Goal: Information Seeking & Learning: Check status

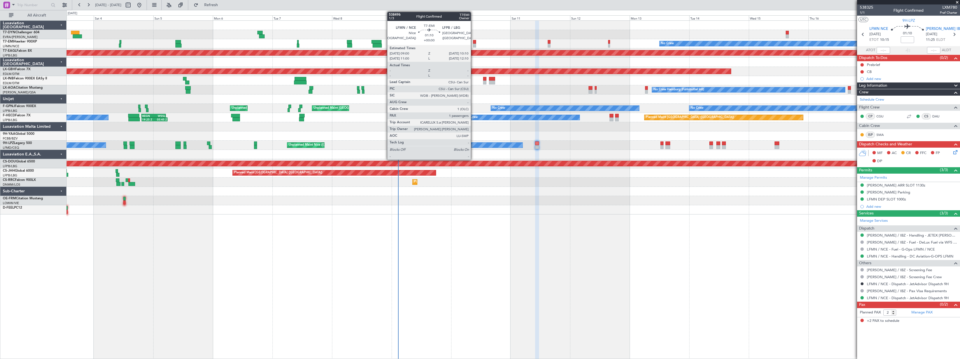
click at [473, 41] on div at bounding box center [474, 42] width 3 height 4
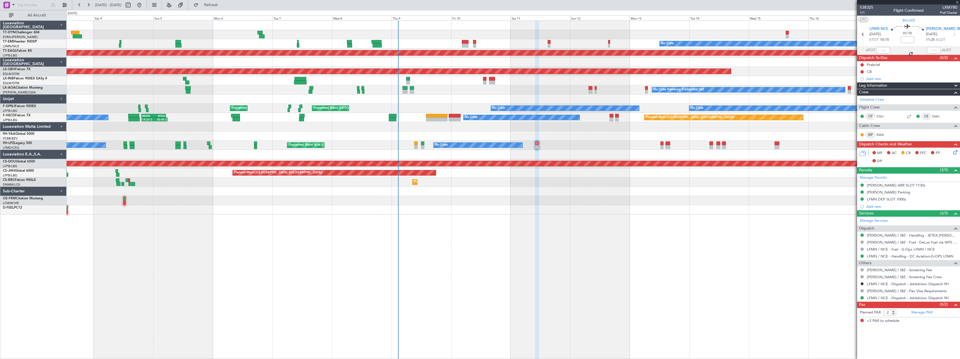
type input "1"
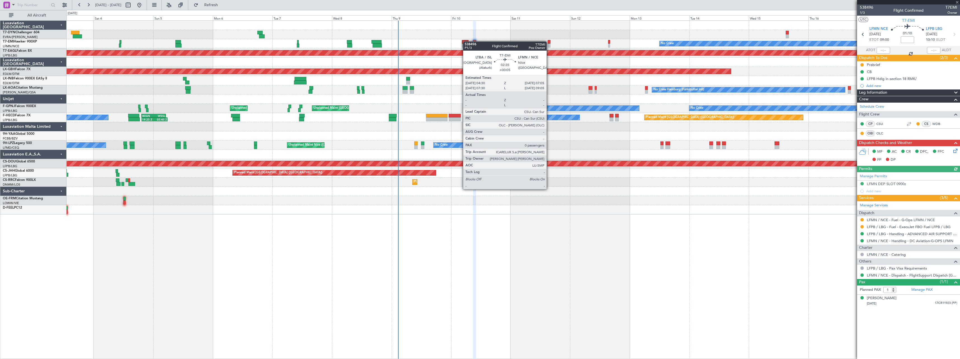
click at [466, 41] on div at bounding box center [465, 42] width 6 height 4
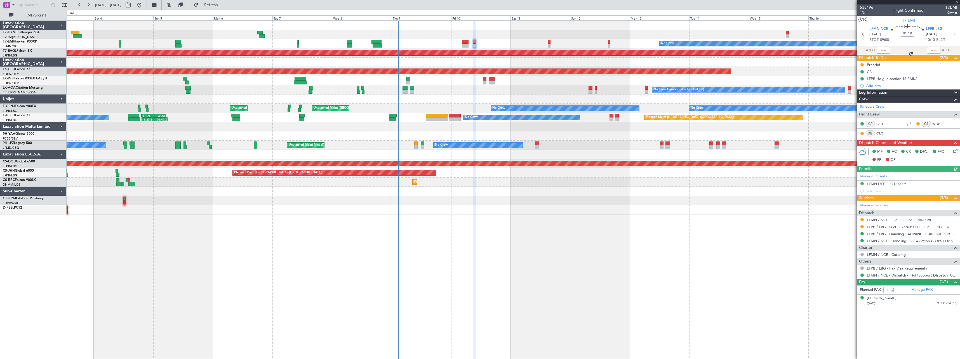
type input "+00:05"
type input "0"
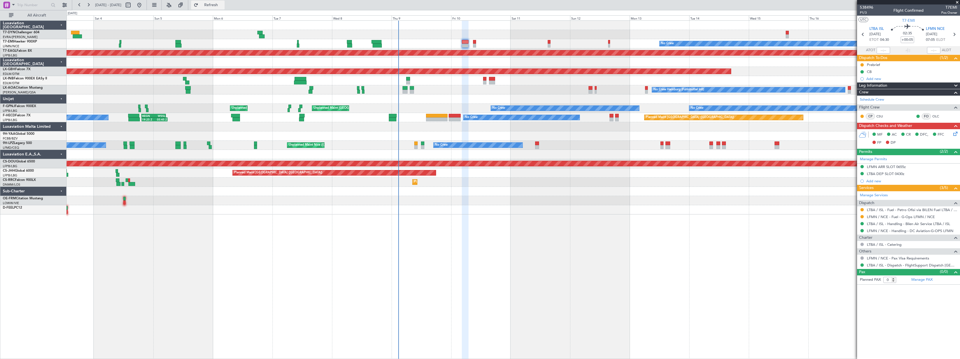
click at [219, 8] on button "Refresh" at bounding box center [208, 5] width 34 height 9
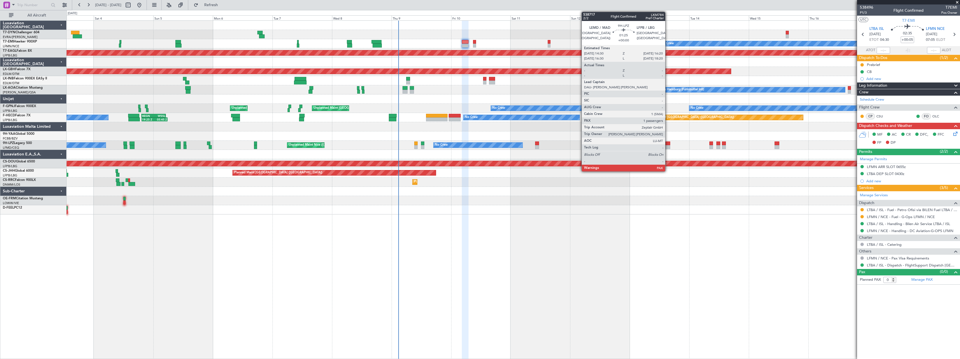
click at [668, 147] on div at bounding box center [667, 147] width 5 height 4
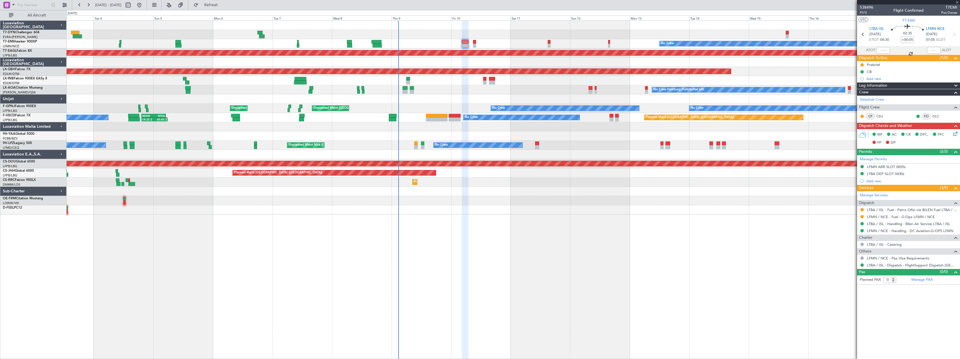
type input "1"
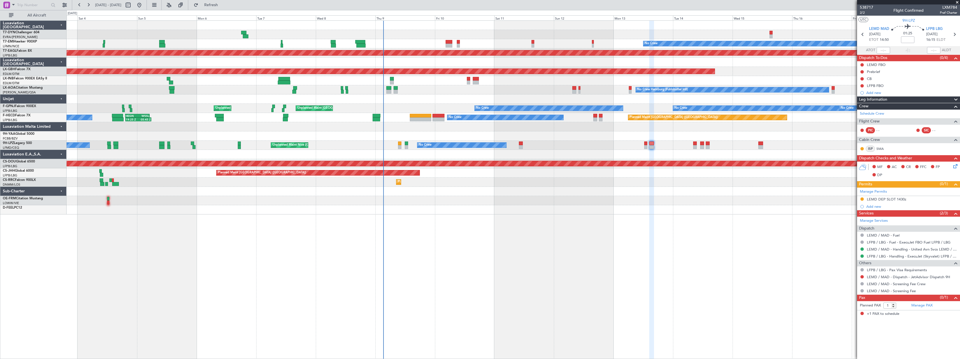
click at [508, 171] on div "Planned Maint Paris (Le Bourget) - - LEZG 15:00 Z KNUQ 02:35 Z" at bounding box center [513, 172] width 893 height 9
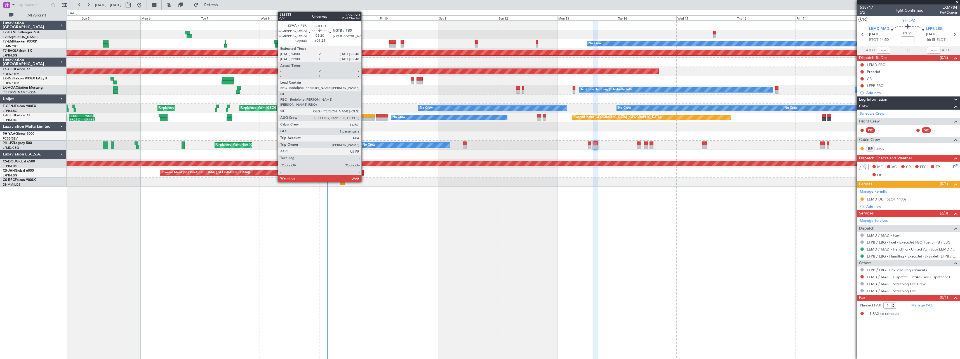
click at [364, 115] on div at bounding box center [364, 116] width 22 height 4
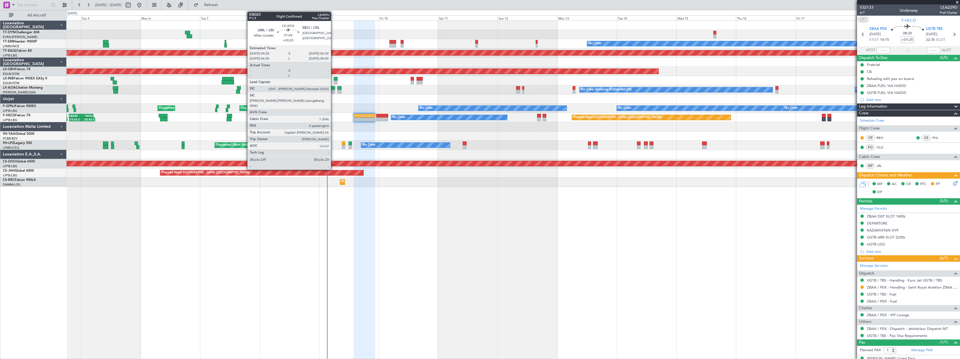
click at [333, 87] on div at bounding box center [332, 88] width 5 height 4
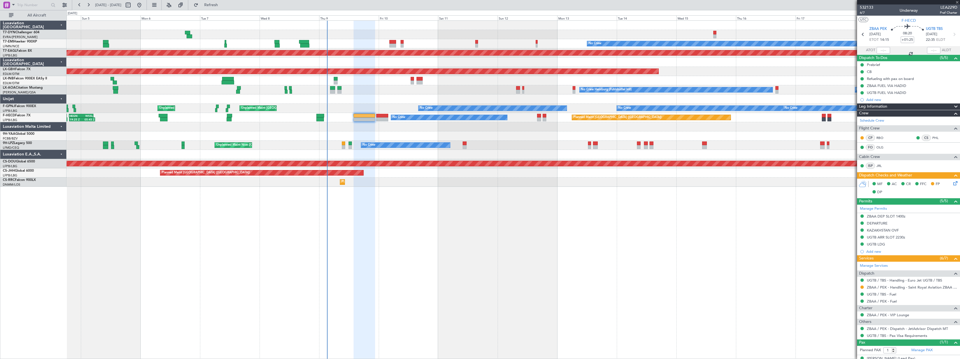
type input "+00:25"
type input "0"
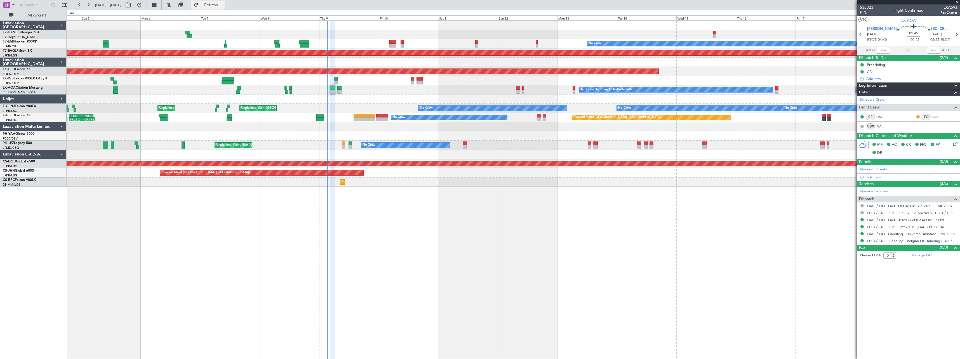
click at [223, 4] on span "Refresh" at bounding box center [210, 5] width 23 height 4
click at [223, 6] on span "Refresh" at bounding box center [210, 5] width 23 height 4
click at [223, 7] on span "Refresh" at bounding box center [210, 5] width 23 height 4
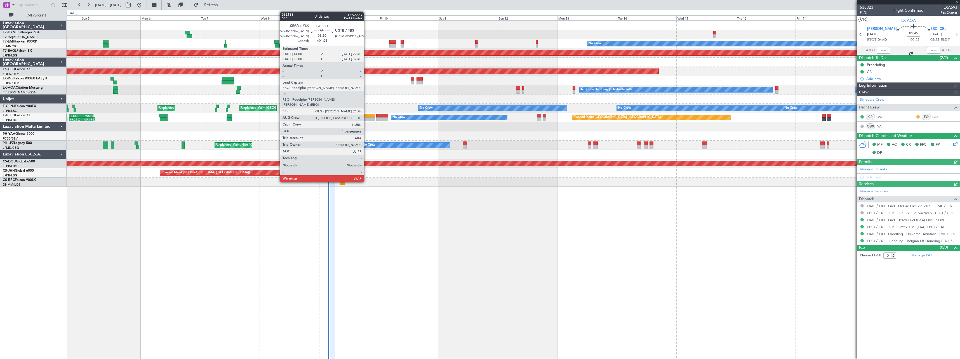
click at [366, 115] on div at bounding box center [364, 116] width 22 height 4
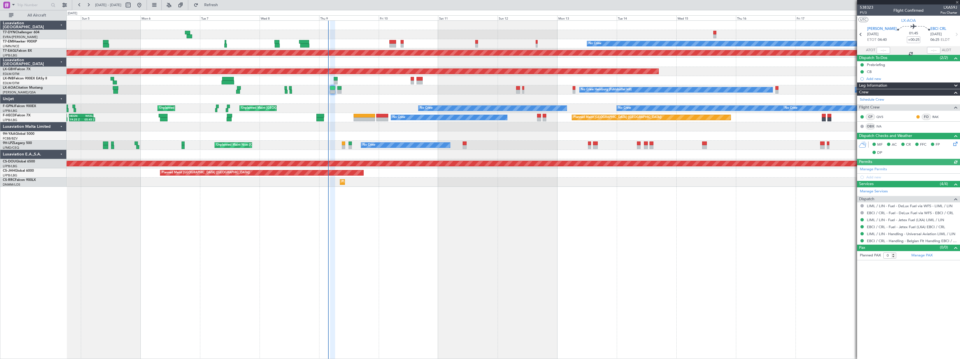
type input "+01:25"
type input "1"
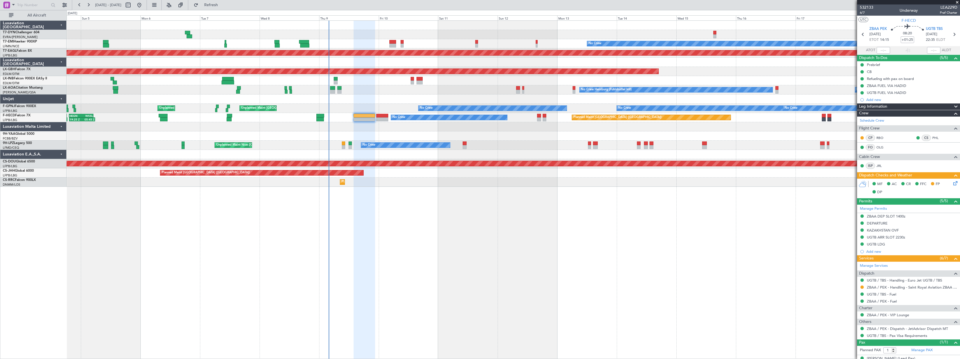
click at [465, 153] on div at bounding box center [513, 154] width 893 height 9
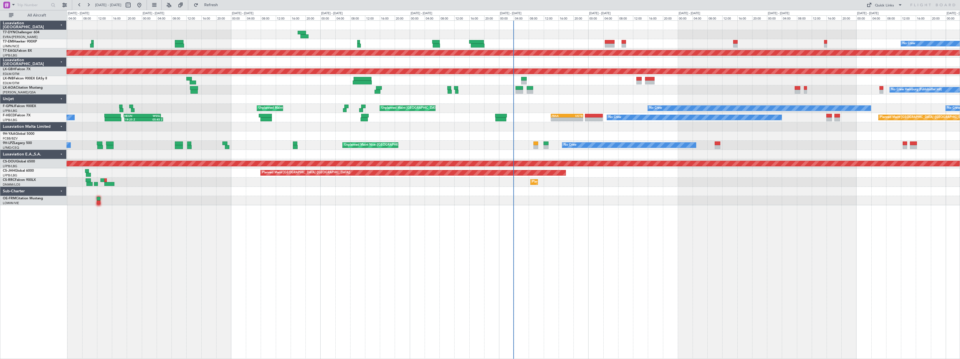
click at [464, 189] on div at bounding box center [513, 191] width 893 height 9
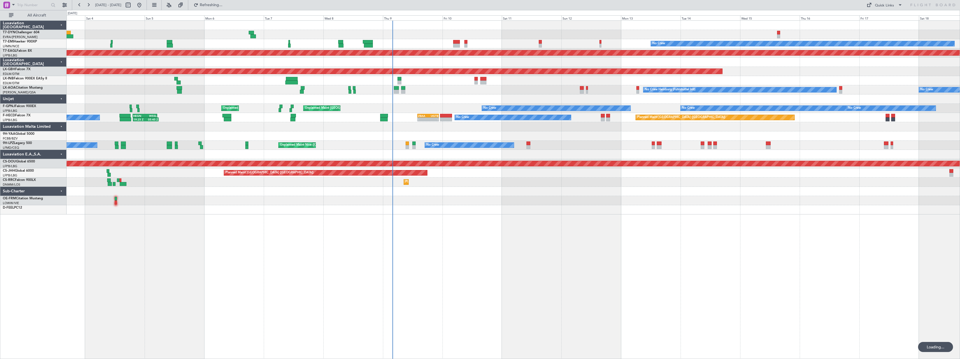
click at [535, 220] on div "No Crew Planned Maint [GEOGRAPHIC_DATA] (Al Maktoum Intl) Planned Maint Nurnber…" at bounding box center [513, 189] width 893 height 339
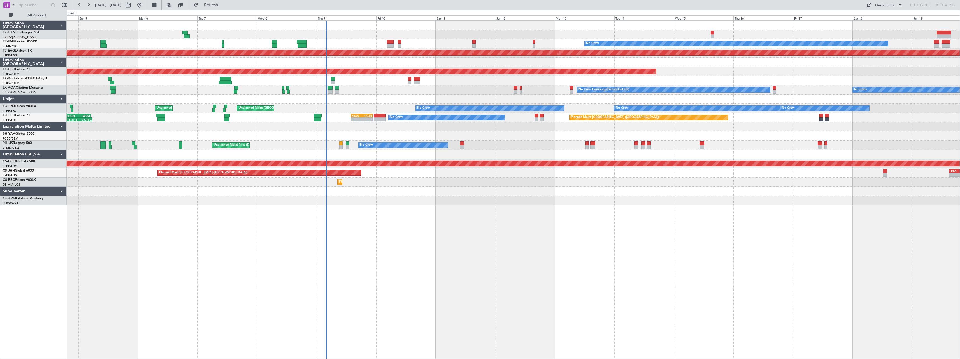
click at [397, 206] on div "No Crew Planned Maint [GEOGRAPHIC_DATA] (Al Maktoum Intl) Planned Maint Nurnber…" at bounding box center [513, 189] width 893 height 339
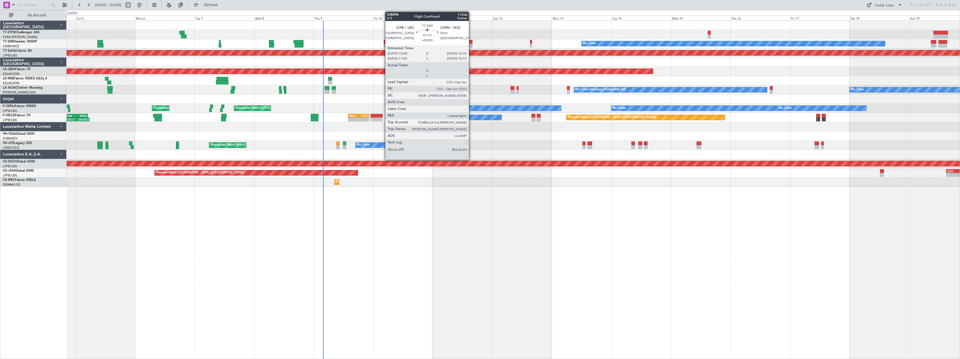
click at [471, 45] on div at bounding box center [470, 46] width 3 height 4
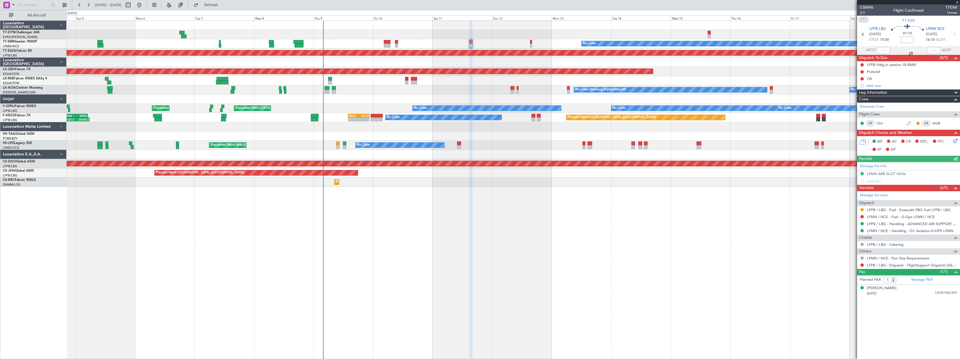
click at [957, 3] on div at bounding box center [908, 2] width 103 height 4
click at [957, 3] on span at bounding box center [957, 2] width 6 height 5
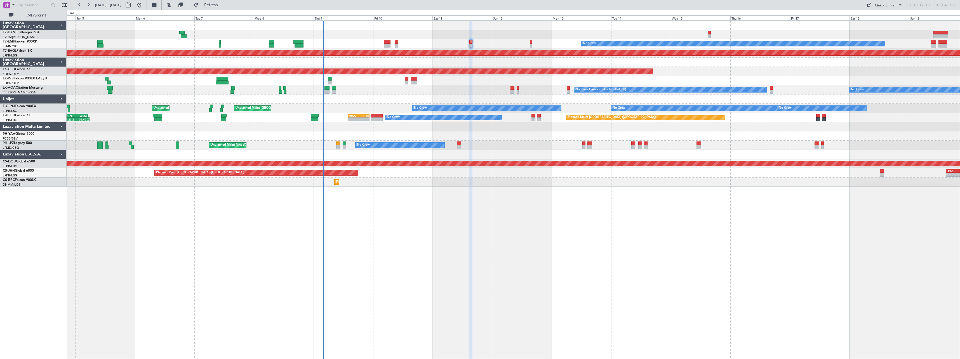
type input "0"
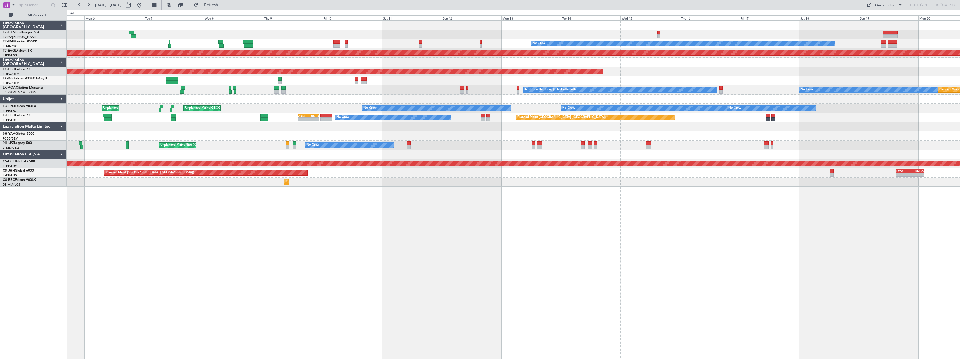
click at [451, 202] on div "No Crew Planned Maint [GEOGRAPHIC_DATA] (Al Maktoum Intl) Planned Maint Nurnber…" at bounding box center [513, 189] width 893 height 339
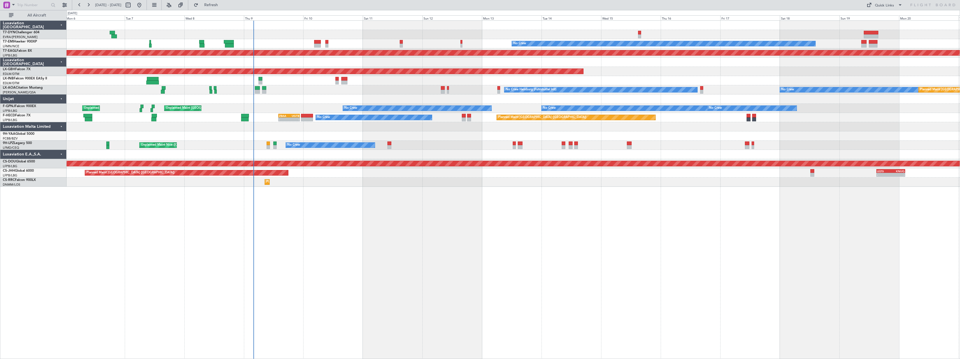
click at [429, 198] on div "No Crew Planned Maint [GEOGRAPHIC_DATA] (Al Maktoum Intl) Planned Maint Nurnber…" at bounding box center [513, 189] width 893 height 339
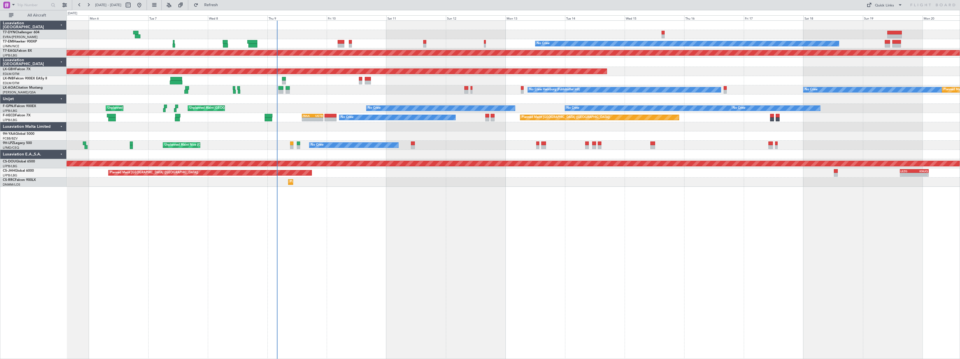
click at [366, 196] on div "No Crew Planned Maint [GEOGRAPHIC_DATA] (Al Maktoum Intl) Planned Maint Nurnber…" at bounding box center [513, 189] width 893 height 339
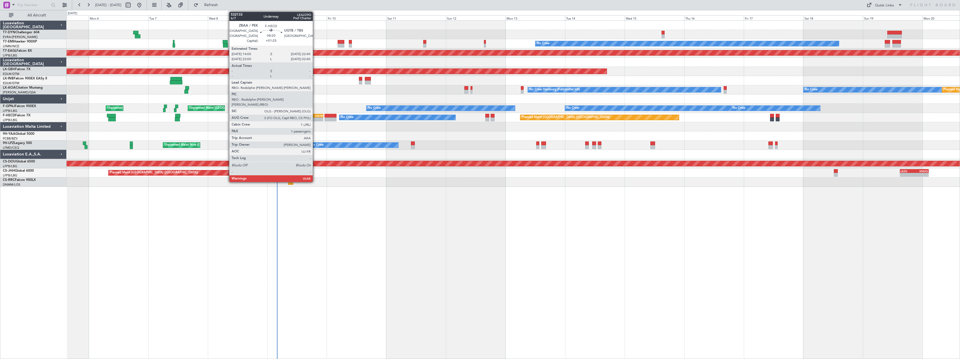
click at [315, 116] on div "UGTB" at bounding box center [317, 115] width 10 height 3
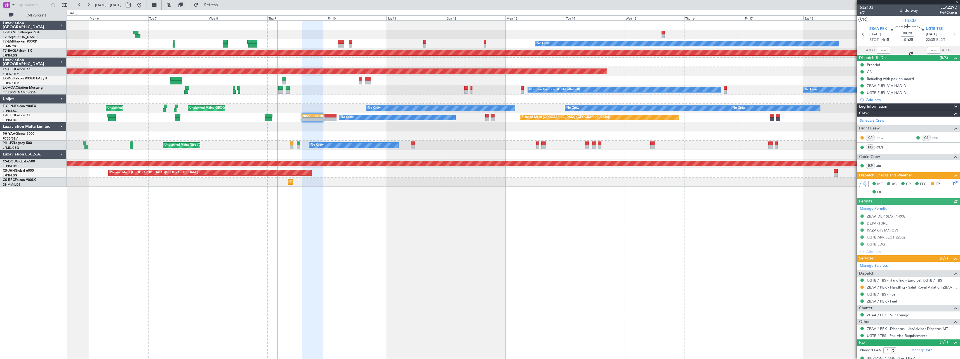
click at [957, 2] on div at bounding box center [908, 2] width 103 height 4
click at [958, 1] on div at bounding box center [908, 2] width 103 height 4
click at [956, 3] on span at bounding box center [957, 2] width 6 height 5
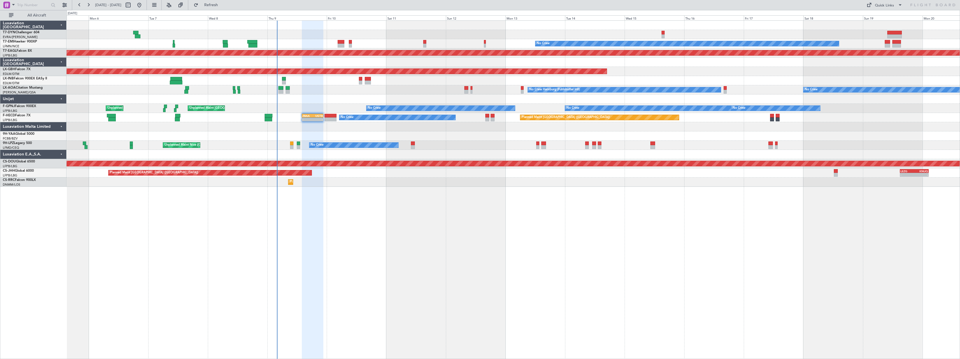
type input "0"
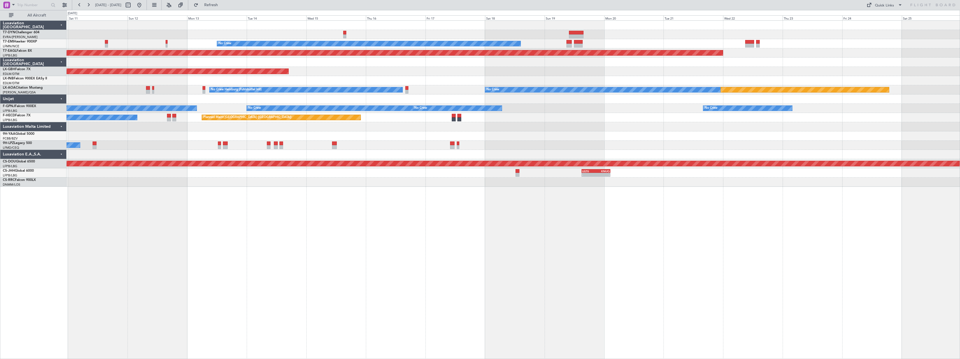
click at [311, 225] on div "No Crew Planned Maint [GEOGRAPHIC_DATA] (Al Maktoum Intl) Planned Maint Nurnber…" at bounding box center [513, 189] width 893 height 339
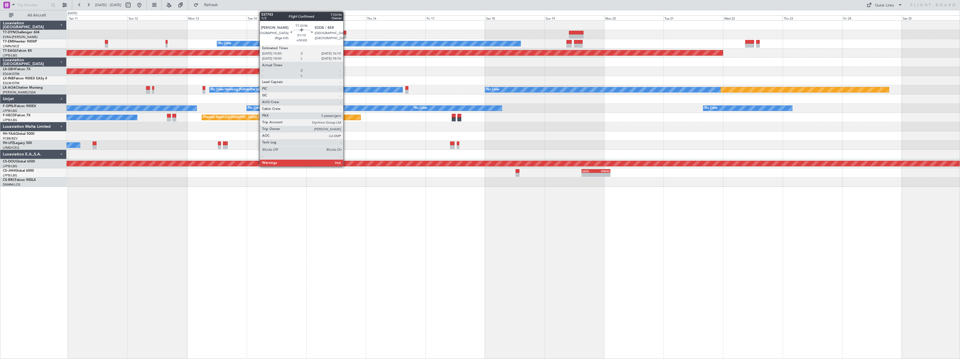
click at [346, 33] on div at bounding box center [344, 33] width 3 height 4
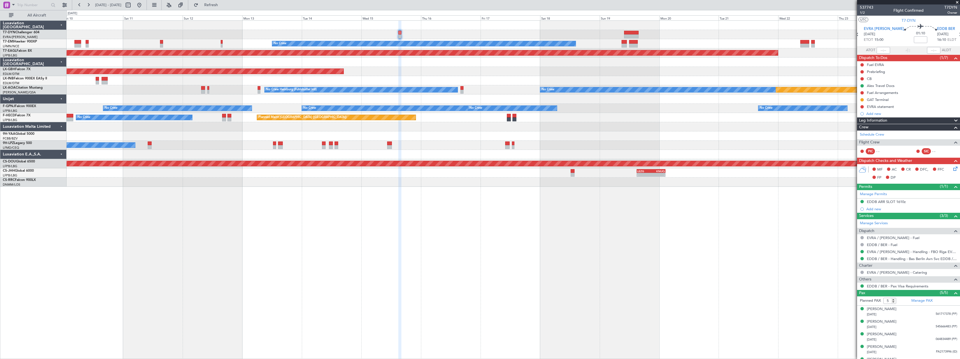
click at [350, 214] on div "No Crew Planned Maint [GEOGRAPHIC_DATA] (Al Maktoum Intl) Planned Maint Nurnber…" at bounding box center [513, 189] width 893 height 339
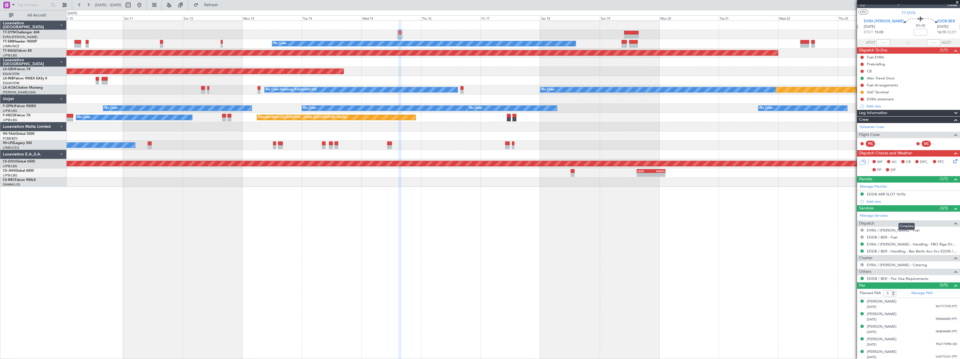
scroll to position [9, 0]
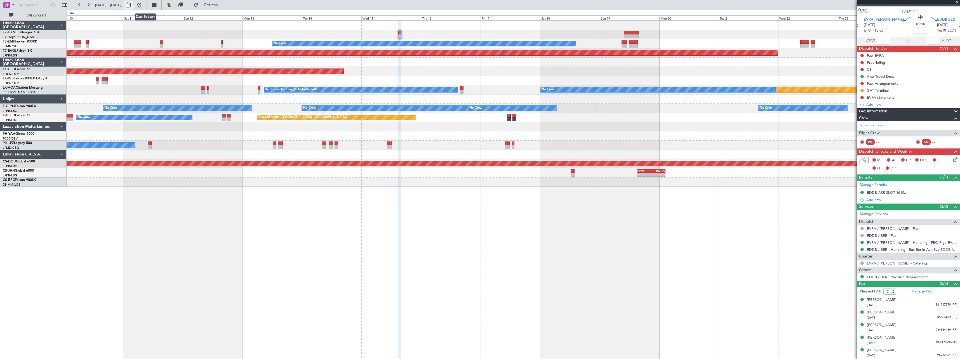
click at [133, 6] on button at bounding box center [128, 5] width 9 height 9
select select "10"
select select "2025"
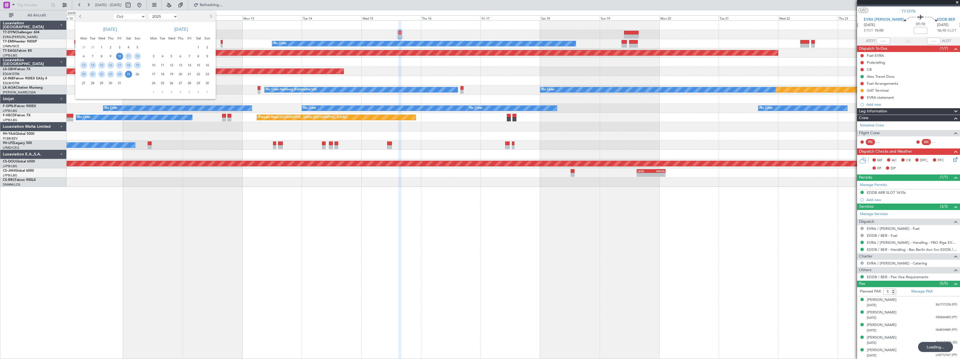
click at [181, 55] on span "6" at bounding box center [180, 56] width 7 height 7
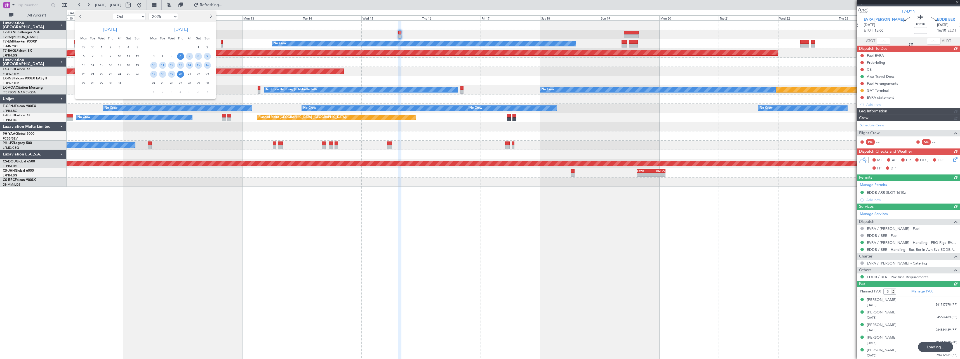
click at [179, 72] on span "20" at bounding box center [180, 74] width 7 height 7
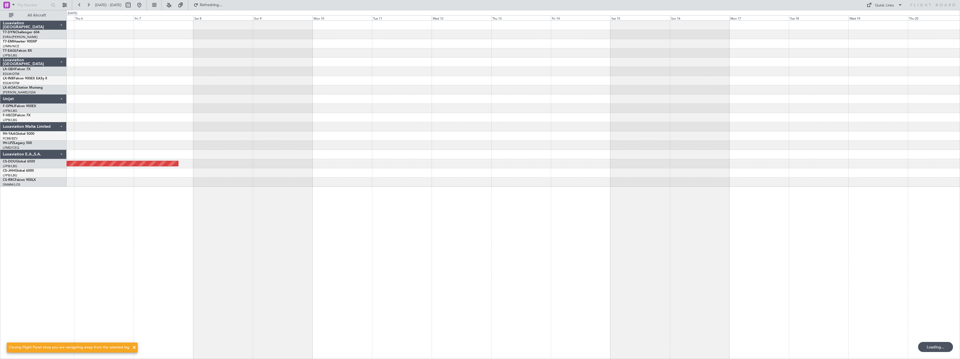
scroll to position [0, 0]
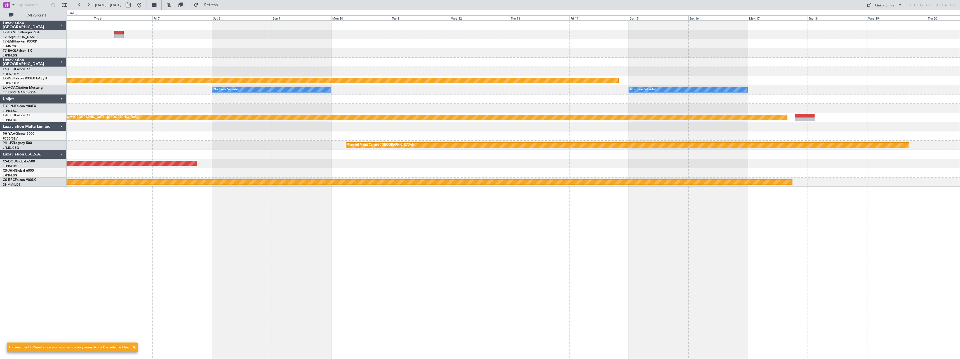
click at [177, 53] on div at bounding box center [513, 52] width 893 height 9
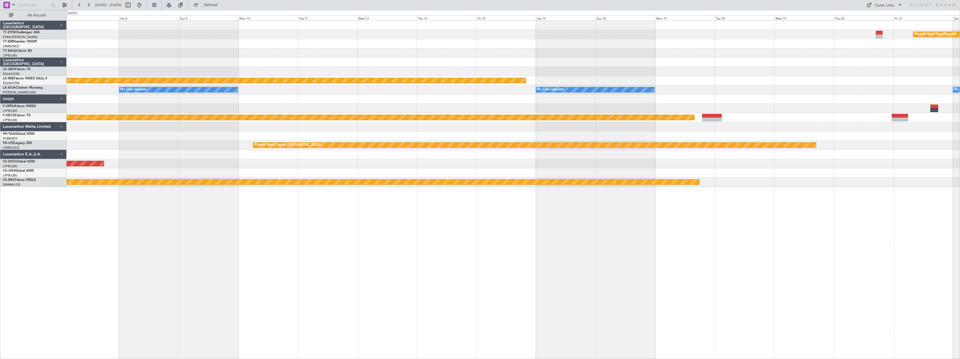
click at [200, 54] on div at bounding box center [513, 52] width 893 height 9
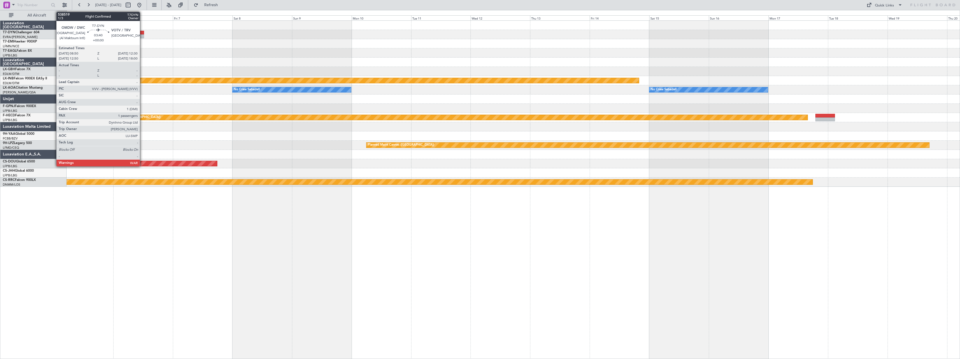
click at [142, 34] on div at bounding box center [139, 33] width 9 height 4
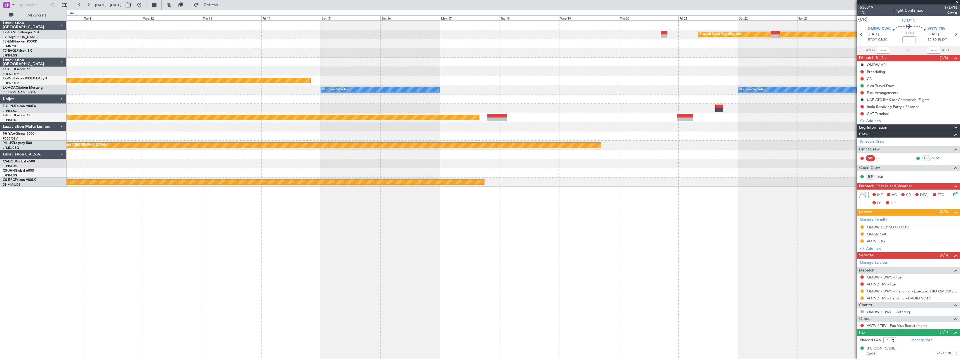
click at [355, 214] on div "Planned Maint Riga (Riga Intl) Planned Maint Nurnberg No Crew Sabadell No Crew …" at bounding box center [513, 189] width 893 height 339
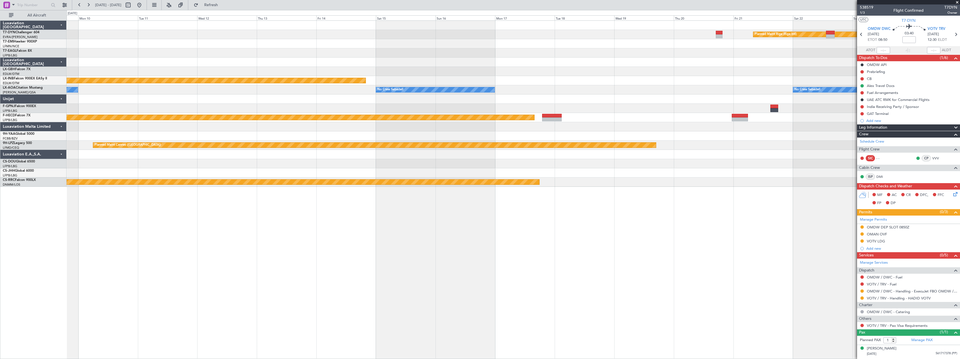
click at [315, 51] on div "Planned Maint Riga (Riga Intl) Planned Maint Nurnberg No Crew Sabadell No Crew …" at bounding box center [513, 104] width 893 height 166
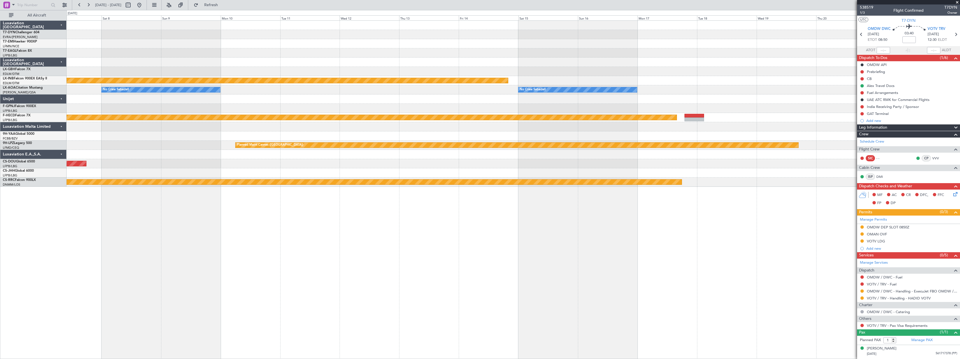
click at [193, 50] on div "Planned Maint Riga (Riga Intl) Planned Maint Nurnberg No Crew Sabadell No Crew …" at bounding box center [513, 104] width 893 height 166
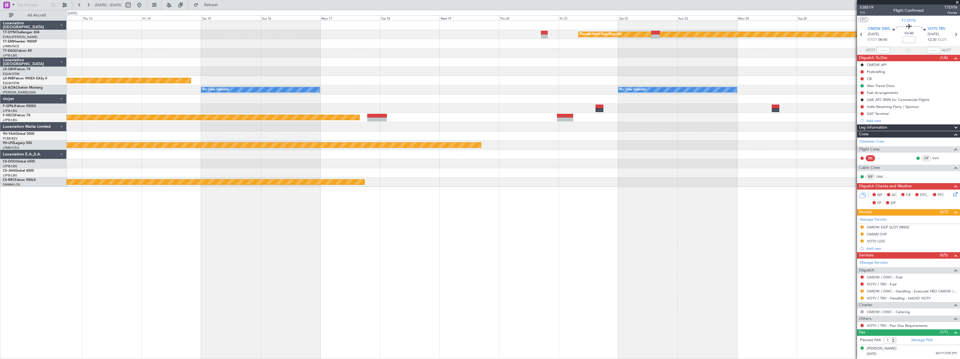
click at [207, 70] on div "Planned Maint Riga (Riga Intl) Planned Maint Nurnberg No Crew Sabadell No Crew …" at bounding box center [513, 104] width 893 height 166
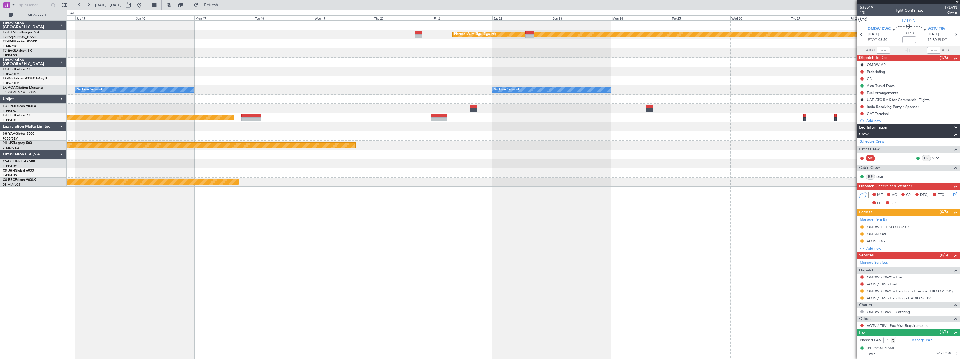
click at [345, 66] on div at bounding box center [513, 62] width 893 height 9
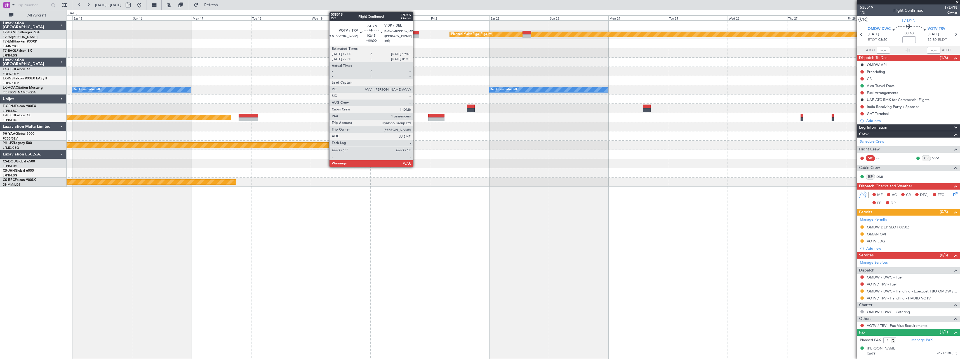
click at [415, 32] on div at bounding box center [415, 33] width 7 height 4
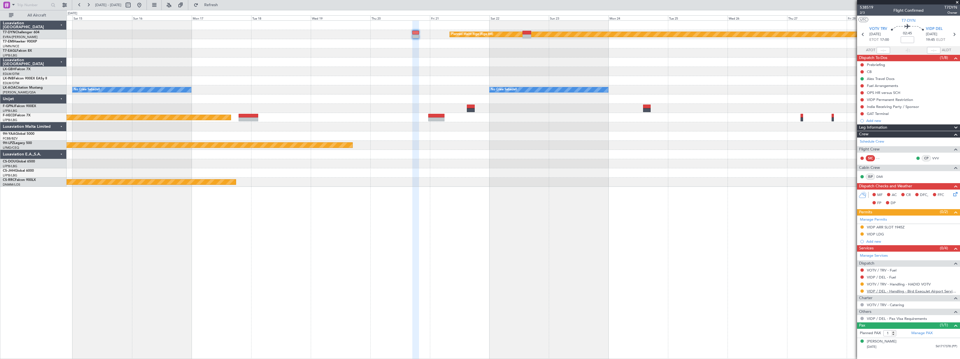
click at [887, 292] on link "VIDP / DEL - Handling - Bird ExecuJet Airport Services Private Limited VIDP / D…" at bounding box center [912, 291] width 90 height 5
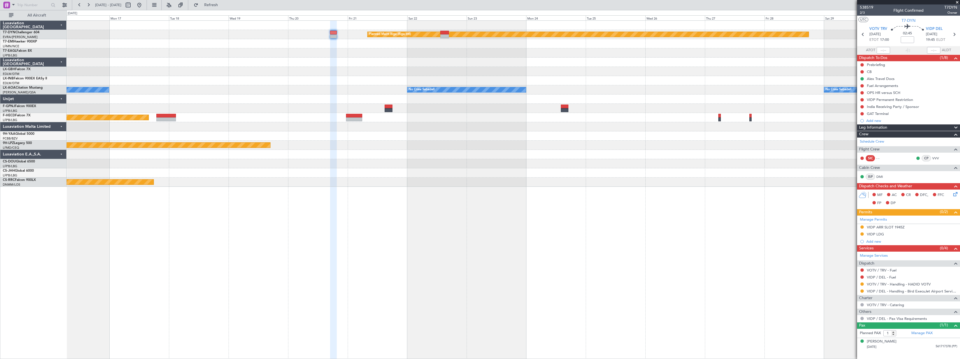
click at [407, 57] on div "Planned Maint Riga (Riga Intl) Planned Maint Nurnberg No Crew Sabadell No Crew …" at bounding box center [513, 104] width 893 height 166
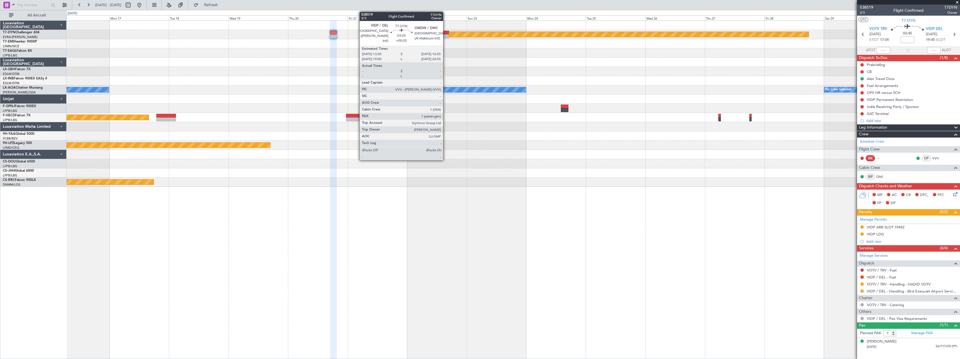
click at [445, 32] on div at bounding box center [444, 33] width 9 height 4
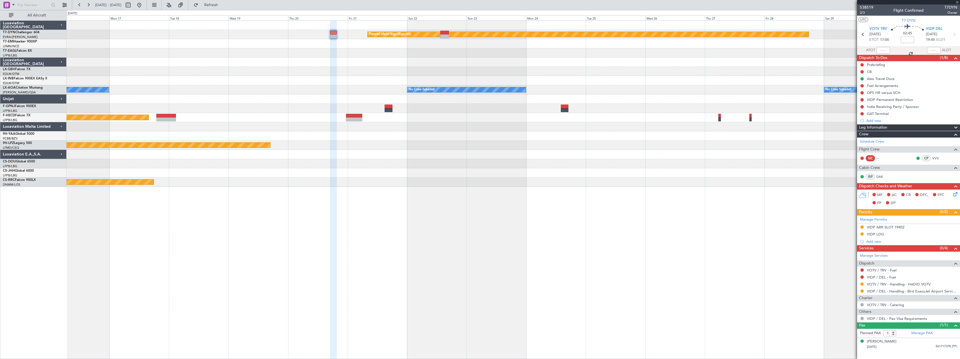
type input "+00:25"
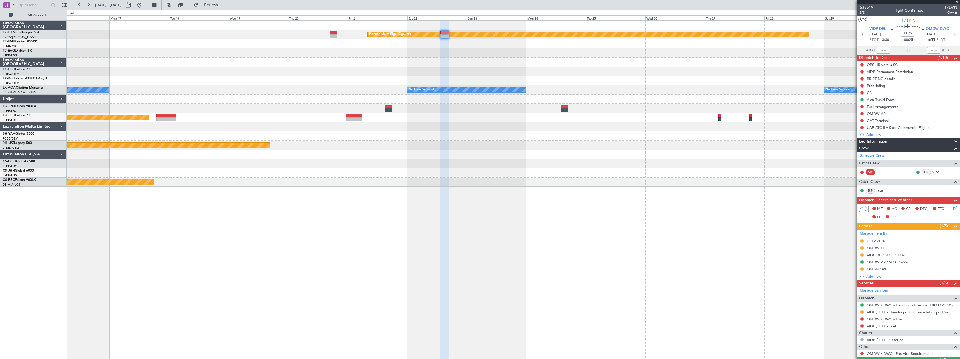
drag, startPoint x: 157, startPoint y: 6, endPoint x: 201, endPoint y: 65, distance: 73.2
click at [144, 6] on button at bounding box center [139, 5] width 9 height 9
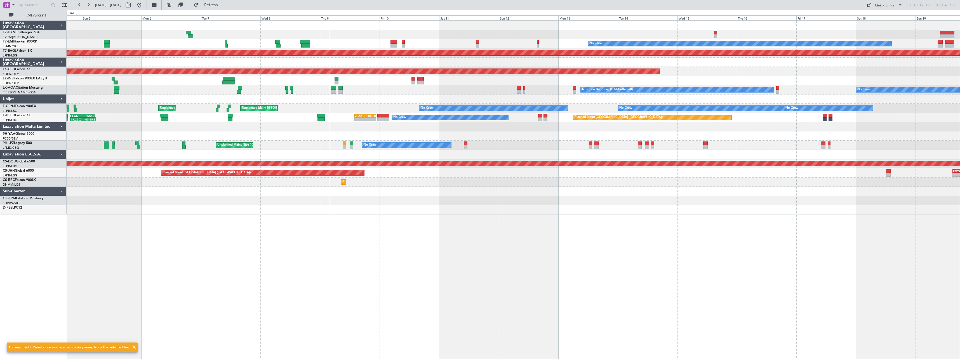
click at [379, 228] on div "No Crew Planned Maint [GEOGRAPHIC_DATA] (Al Maktoum Intl) Planned Maint Nurnber…" at bounding box center [513, 189] width 893 height 339
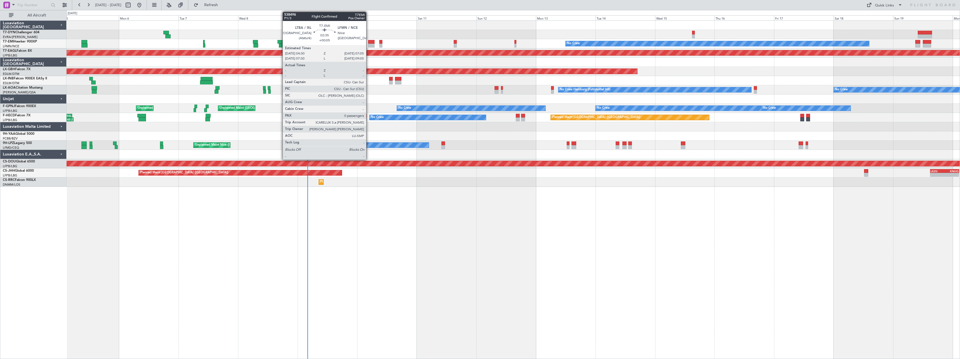
click at [369, 41] on div at bounding box center [371, 42] width 6 height 4
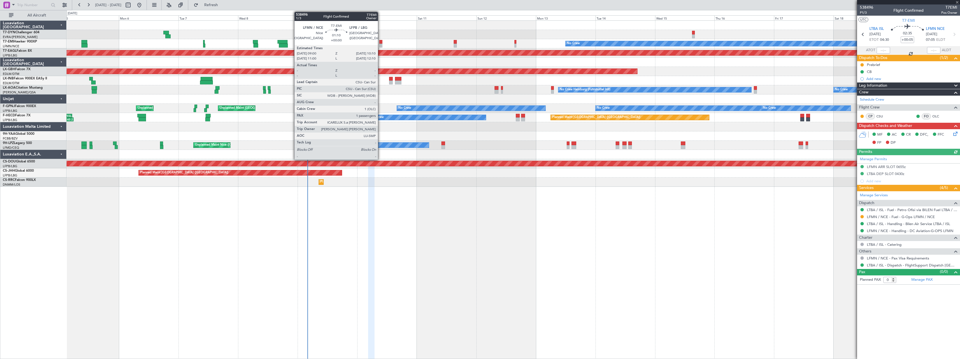
click at [380, 42] on div at bounding box center [380, 42] width 3 height 4
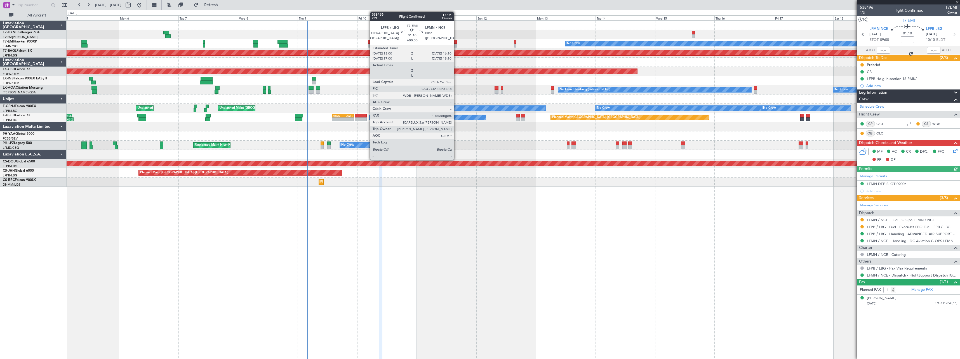
click at [456, 42] on div at bounding box center [455, 42] width 3 height 4
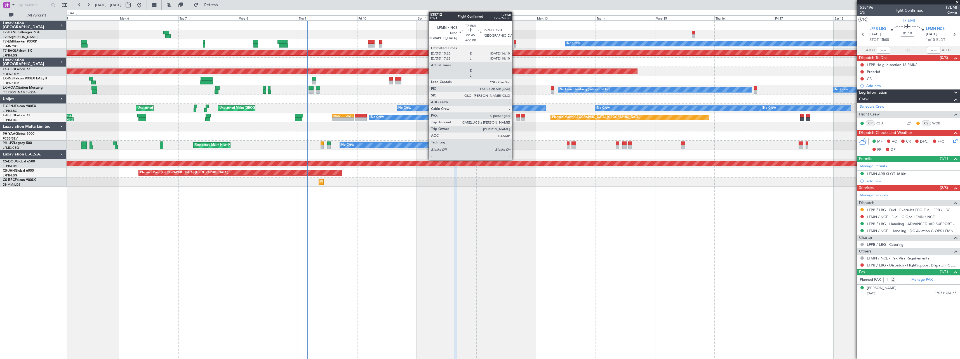
click at [515, 41] on div at bounding box center [515, 42] width 2 height 4
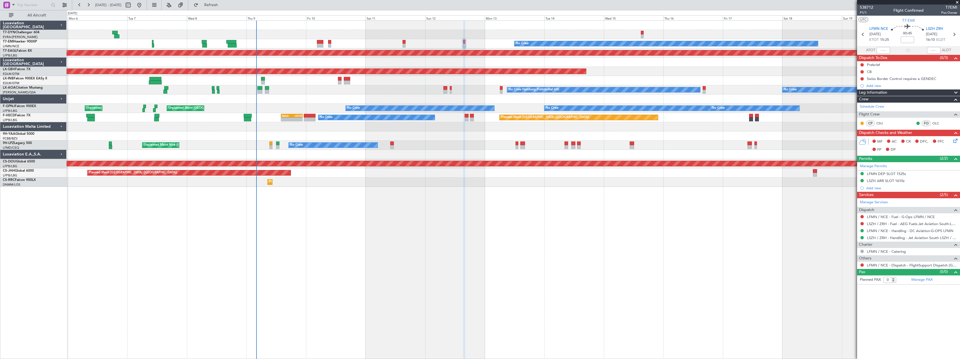
click at [462, 198] on div "No Crew Planned Maint [GEOGRAPHIC_DATA] (Al Maktoum Intl) Planned Maint Nurnber…" at bounding box center [513, 189] width 893 height 339
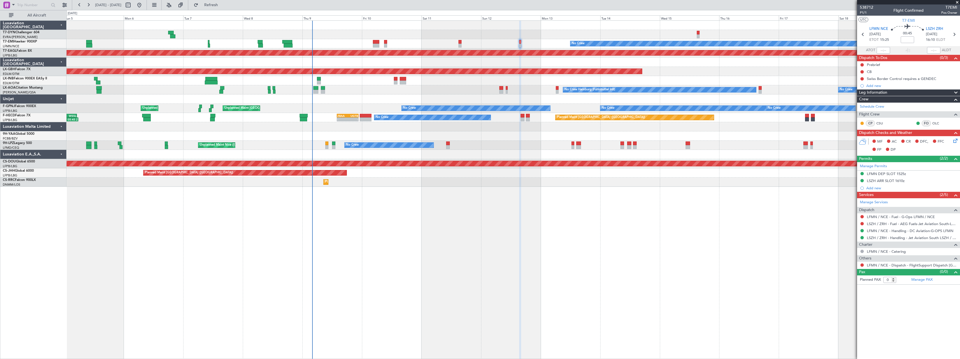
click at [355, 87] on div "No Crew No Crew Hamburg (Fuhlsbuttel Intl) Planned Maint [GEOGRAPHIC_DATA] No C…" at bounding box center [513, 89] width 893 height 9
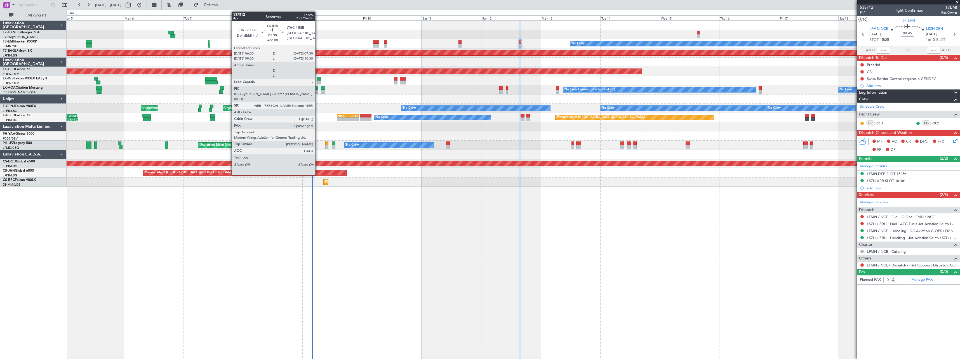
click at [318, 79] on div at bounding box center [319, 79] width 4 height 4
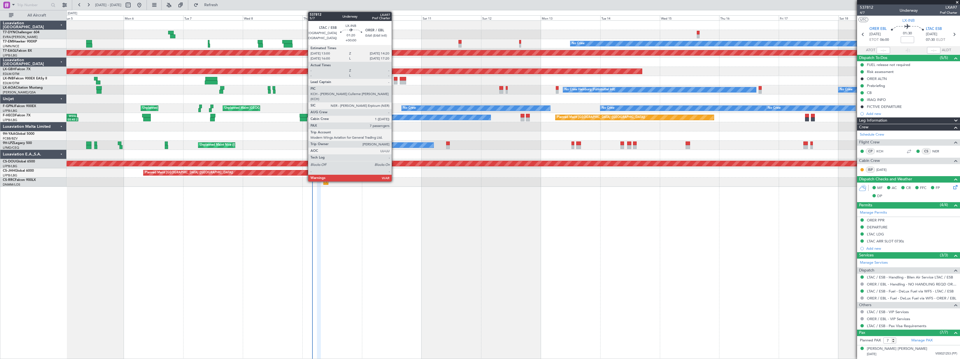
click at [394, 79] on div at bounding box center [395, 79] width 3 height 4
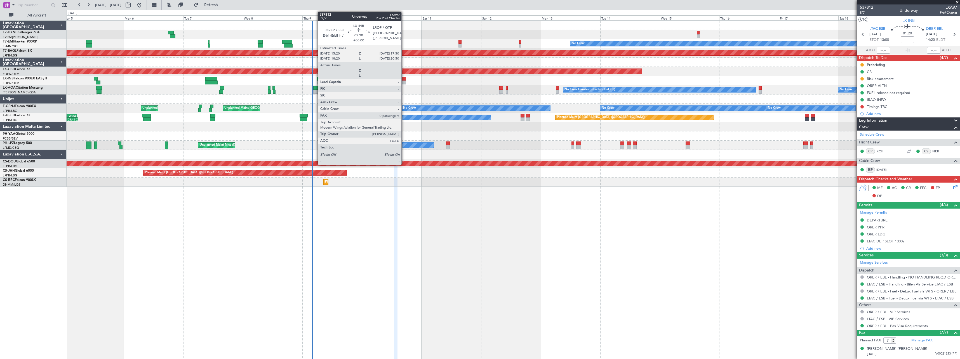
click at [404, 80] on div at bounding box center [403, 79] width 6 height 4
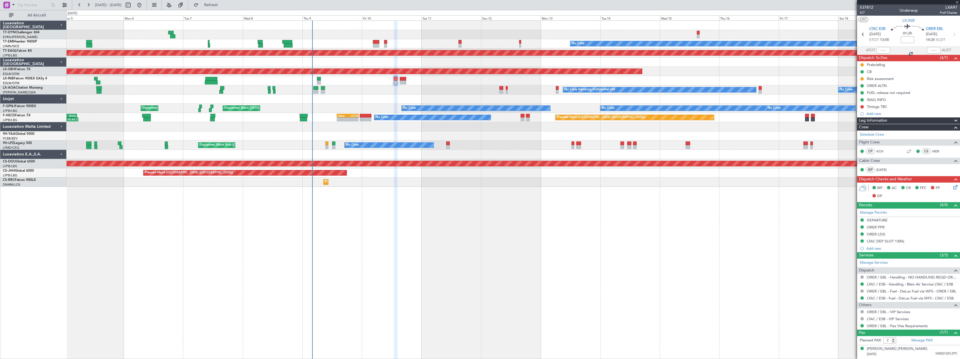
type input "0"
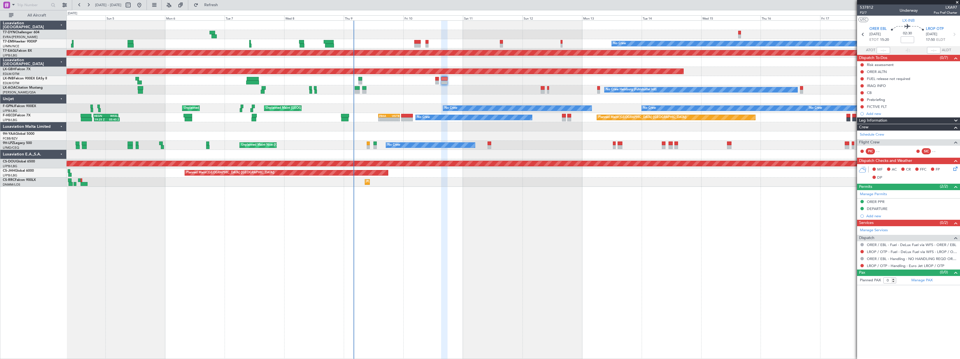
click at [382, 100] on div at bounding box center [513, 99] width 893 height 9
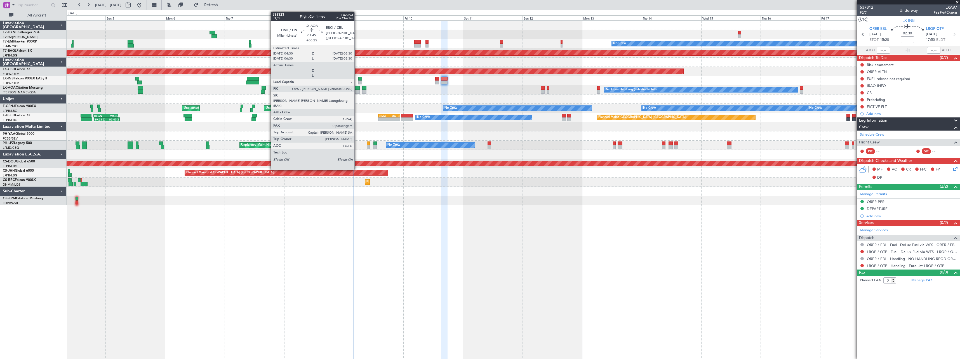
click at [357, 90] on div at bounding box center [357, 92] width 5 height 4
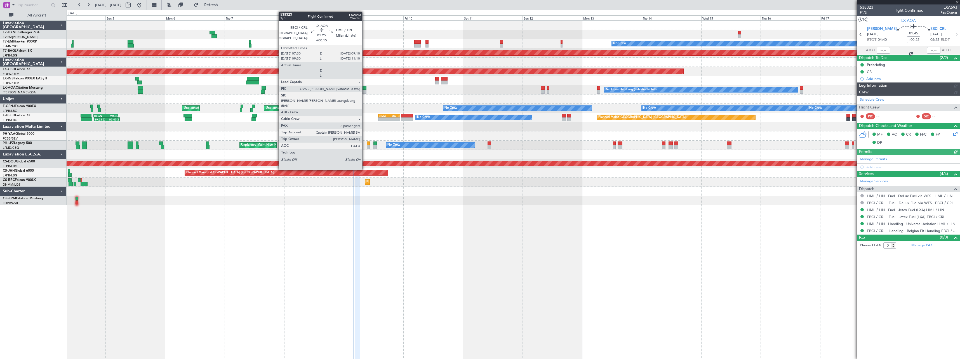
click at [365, 91] on div at bounding box center [364, 92] width 4 height 4
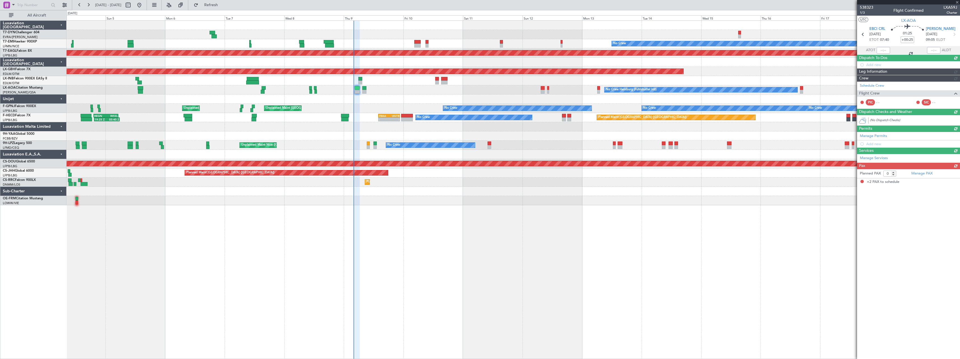
type input "+00:15"
type input "2"
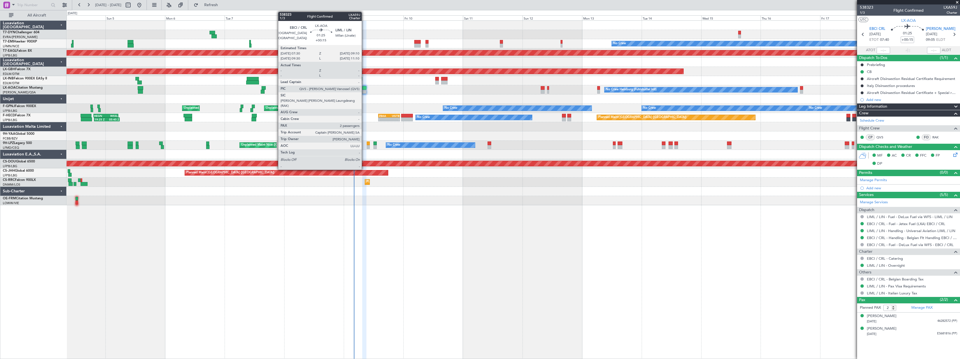
click at [364, 87] on div at bounding box center [364, 88] width 4 height 4
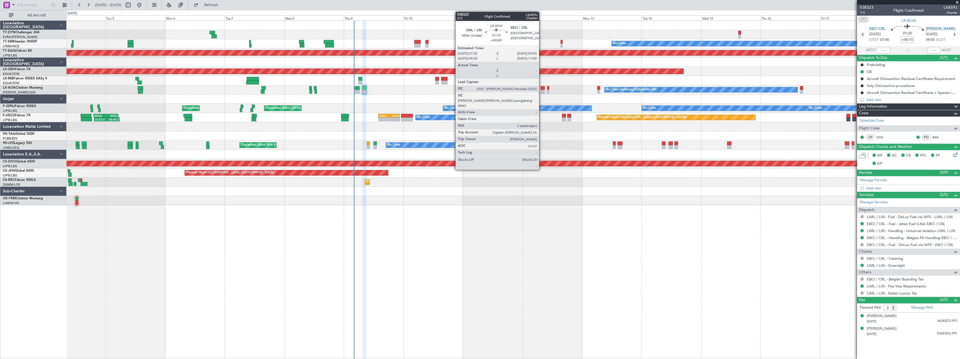
click at [541, 90] on div at bounding box center [543, 92] width 4 height 4
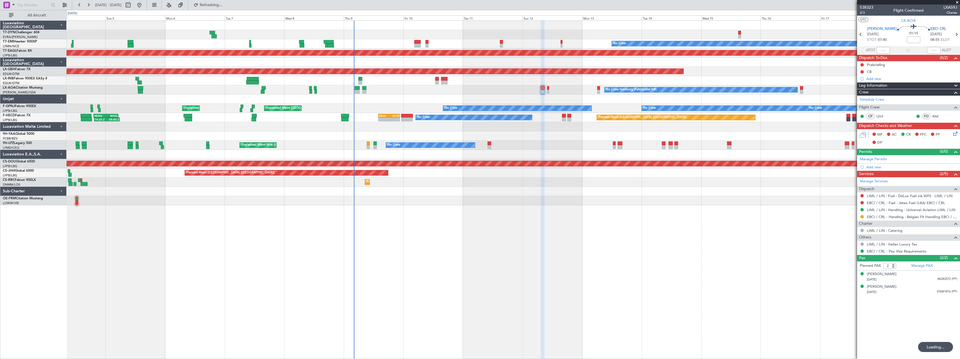
click at [516, 99] on div at bounding box center [513, 99] width 893 height 9
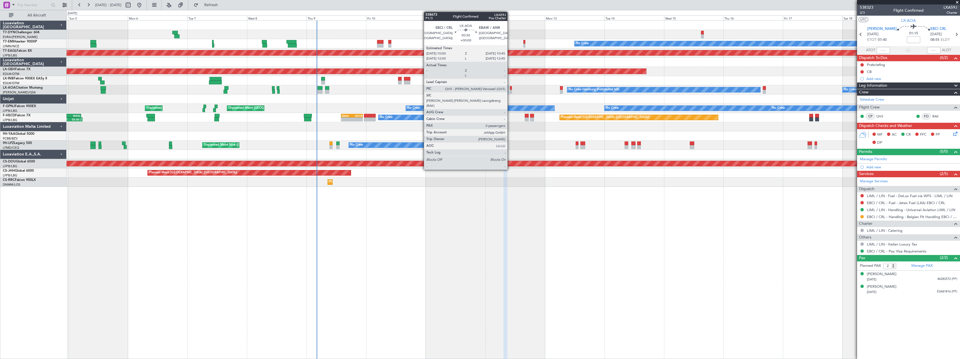
click at [510, 86] on div at bounding box center [511, 88] width 2 height 4
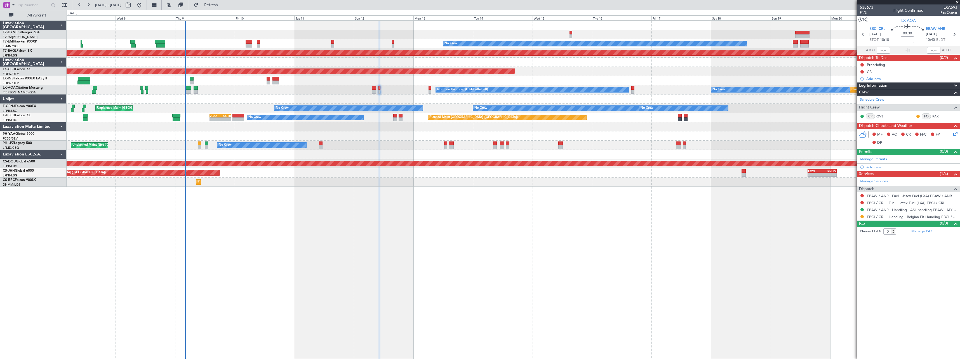
click at [433, 100] on div at bounding box center [513, 99] width 893 height 9
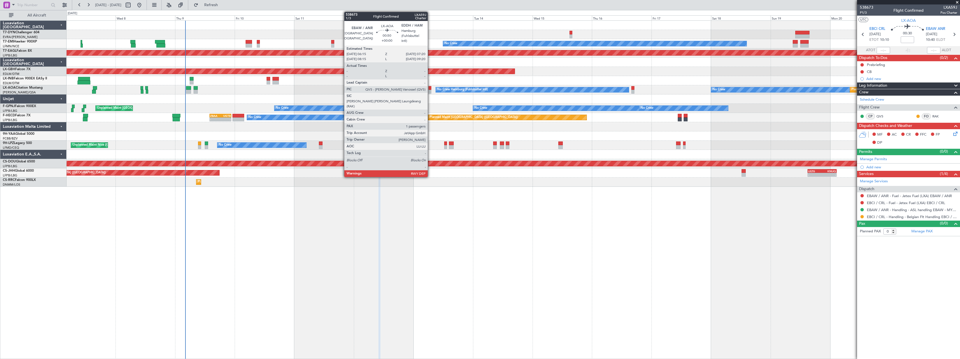
click at [430, 89] on div at bounding box center [429, 88] width 3 height 4
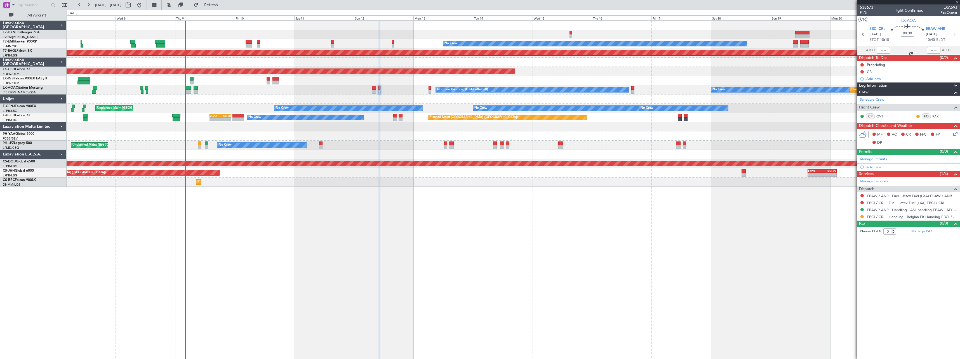
type input "1"
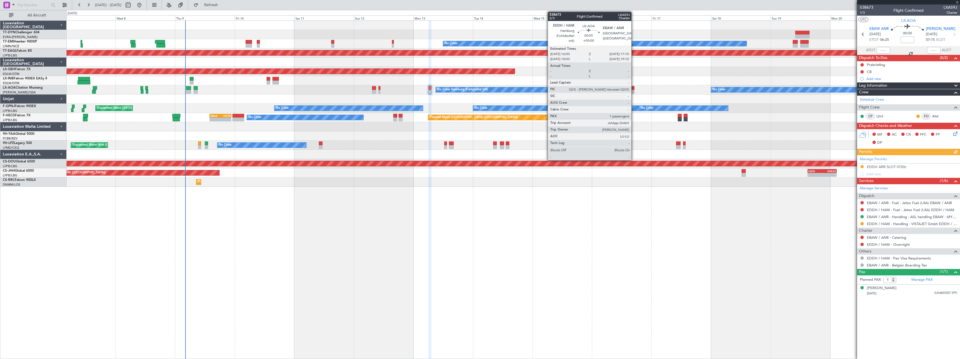
click at [634, 89] on div at bounding box center [632, 88] width 3 height 4
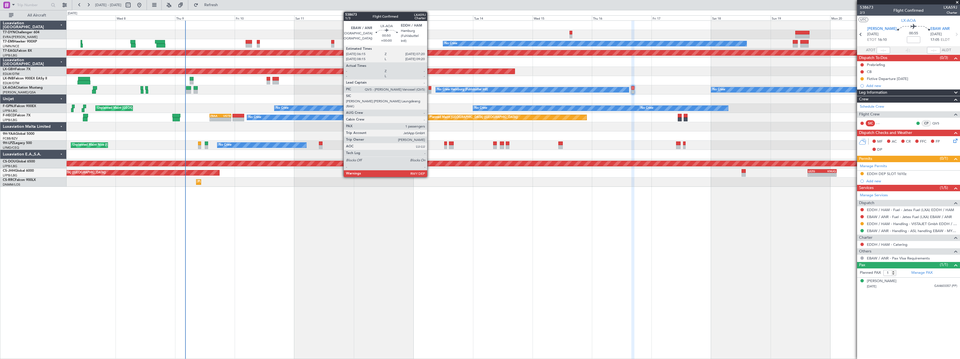
click at [430, 92] on div at bounding box center [429, 92] width 3 height 4
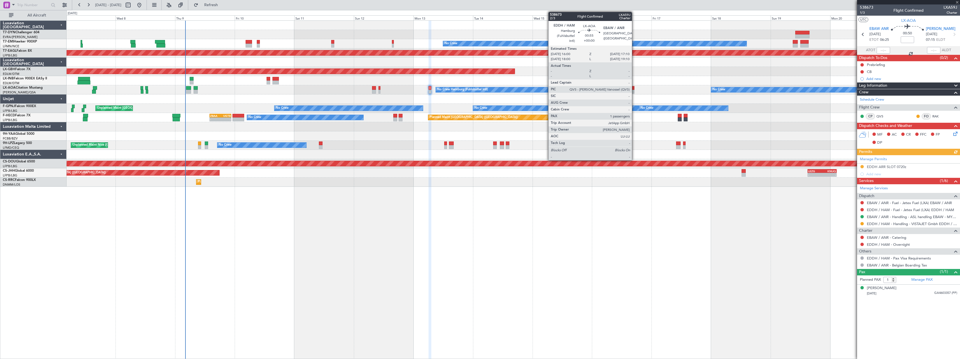
click at [634, 90] on div at bounding box center [632, 92] width 3 height 4
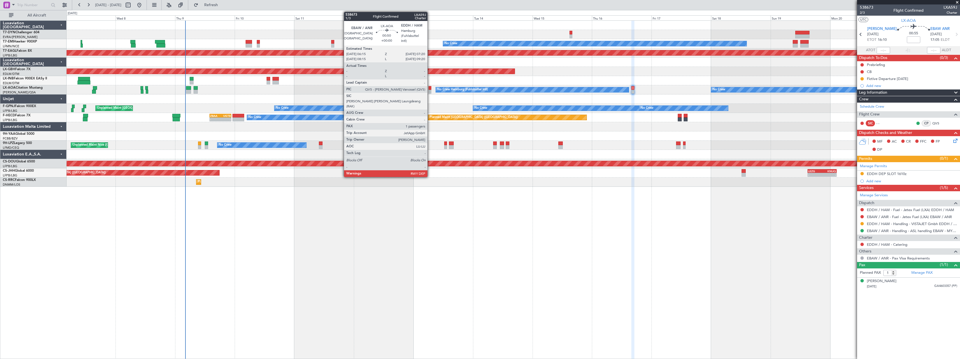
click at [430, 90] on div at bounding box center [429, 92] width 3 height 4
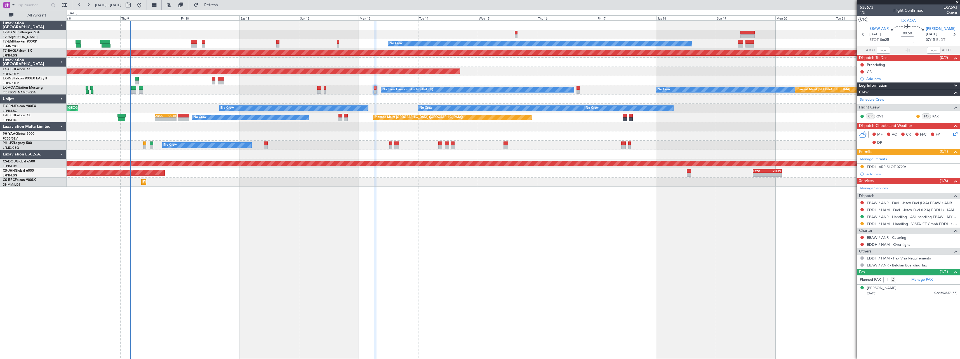
click at [295, 195] on div "No Crew Planned Maint [GEOGRAPHIC_DATA] (Al Maktoum Intl) Planned Maint Nurnber…" at bounding box center [513, 189] width 893 height 339
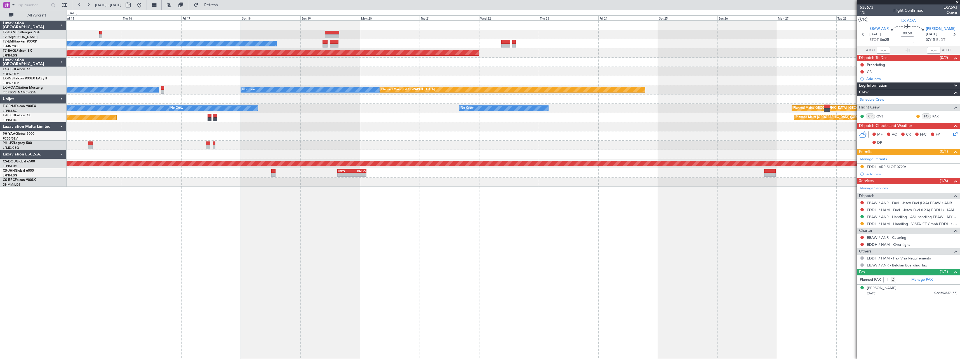
click at [345, 141] on div "No Crew Planned Maint [GEOGRAPHIC_DATA] (Al Maktoum Intl) Planned Maint Nurnber…" at bounding box center [513, 104] width 893 height 166
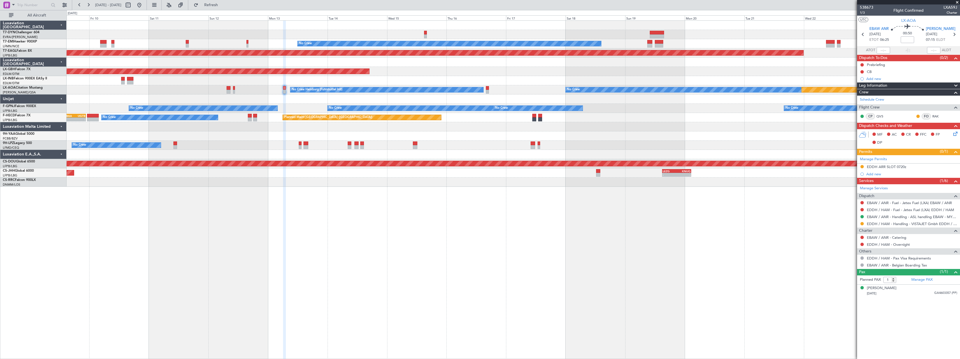
click at [560, 200] on div "No Crew Planned Maint [GEOGRAPHIC_DATA] (Al Maktoum Intl) Planned Maint Nurnber…" at bounding box center [513, 189] width 893 height 339
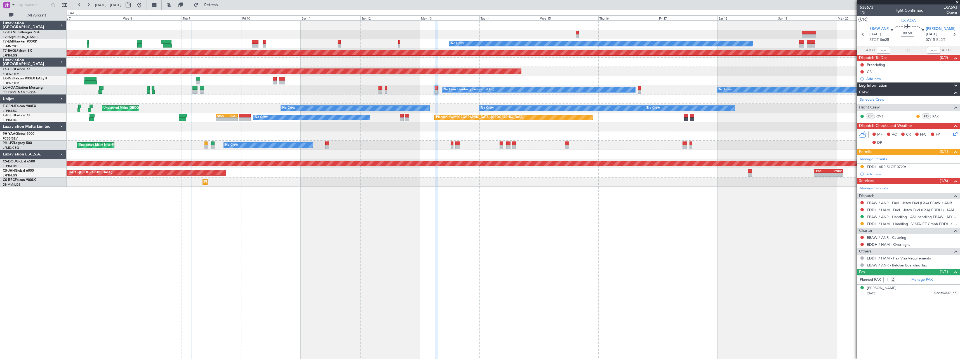
click at [471, 200] on div "No Crew Planned Maint [GEOGRAPHIC_DATA] (Al Maktoum Intl) Planned Maint Nurnber…" at bounding box center [513, 189] width 893 height 339
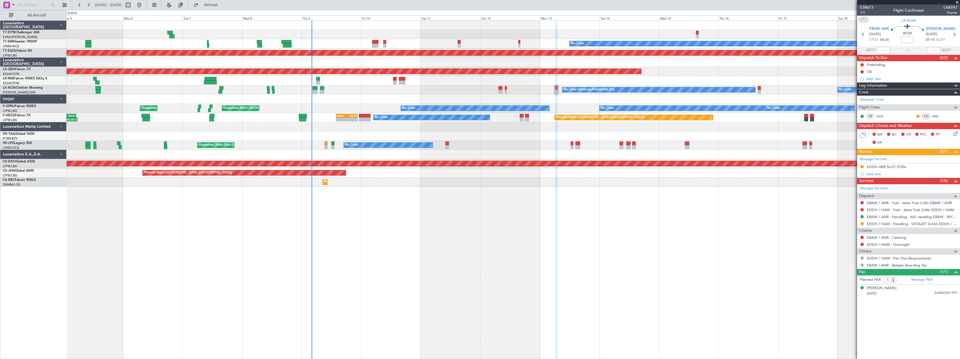
click at [426, 194] on div "No Crew Planned Maint [GEOGRAPHIC_DATA] (Al Maktoum Intl) Planned Maint Nurnber…" at bounding box center [513, 189] width 893 height 339
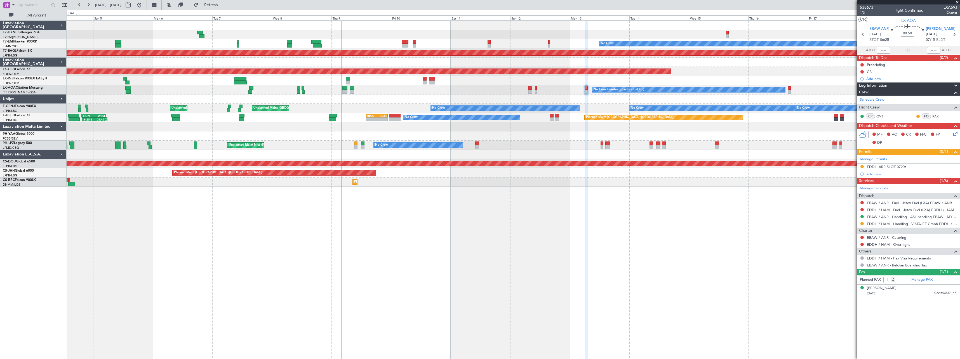
click at [453, 131] on div "No Crew Planned Maint [GEOGRAPHIC_DATA] (Al Maktoum Intl) Planned Maint Nurnber…" at bounding box center [513, 104] width 893 height 166
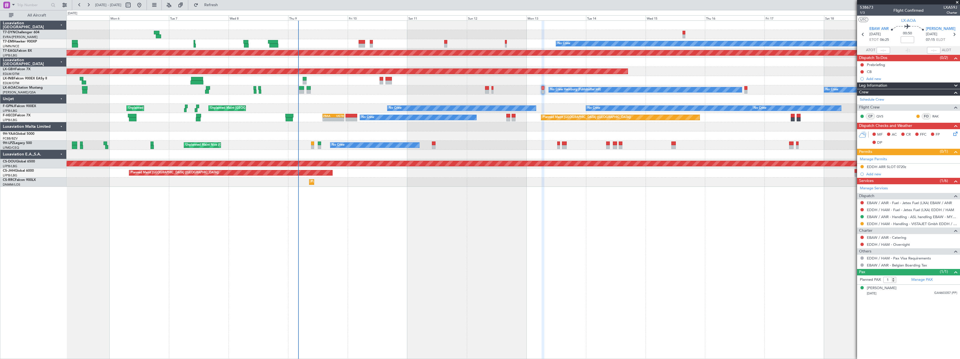
click at [350, 124] on div at bounding box center [513, 126] width 893 height 9
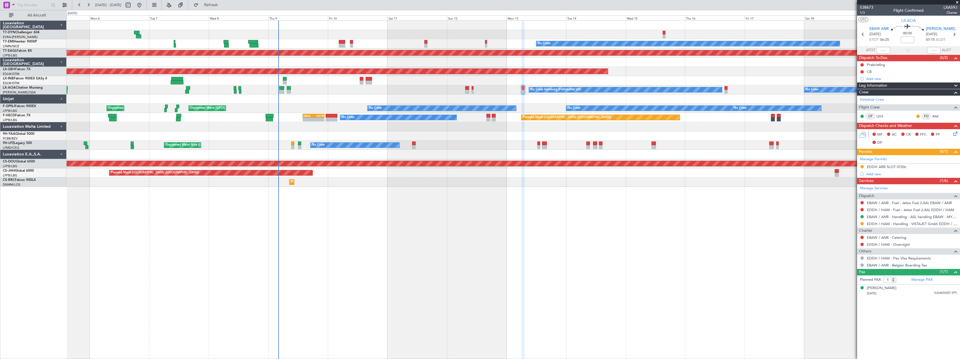
click at [320, 127] on div at bounding box center [513, 126] width 893 height 9
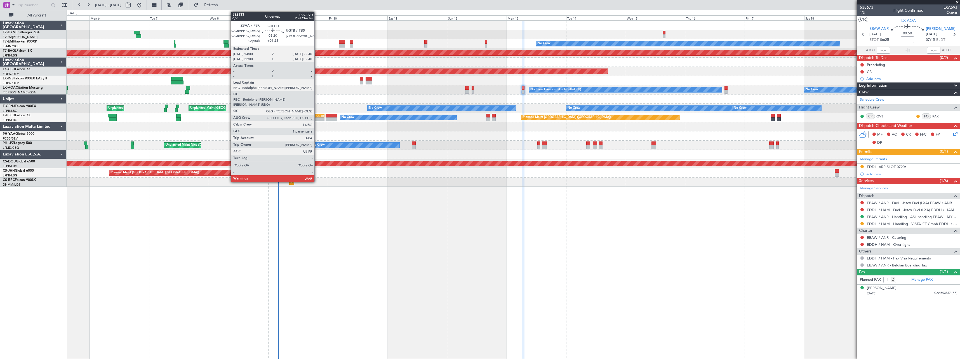
click at [317, 116] on div "UGTB" at bounding box center [318, 115] width 10 height 3
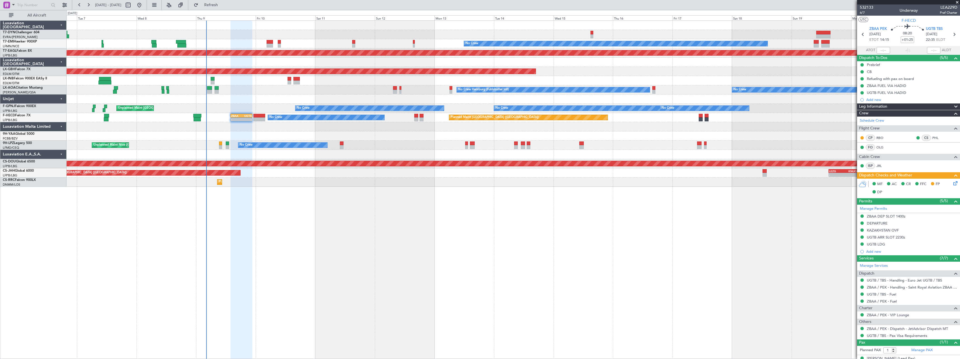
click at [422, 135] on div at bounding box center [513, 135] width 893 height 9
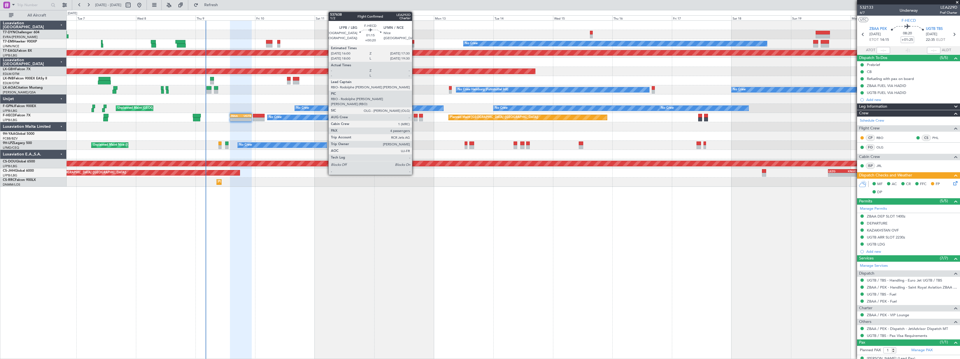
click at [414, 116] on div at bounding box center [416, 116] width 4 height 4
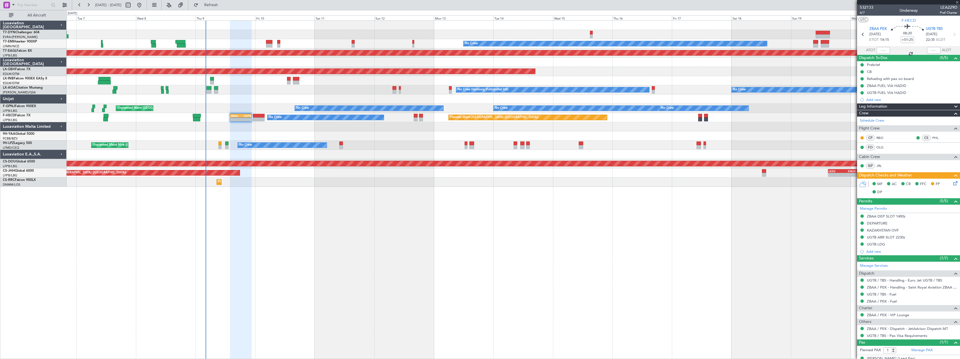
type input "+00:20"
type input "4"
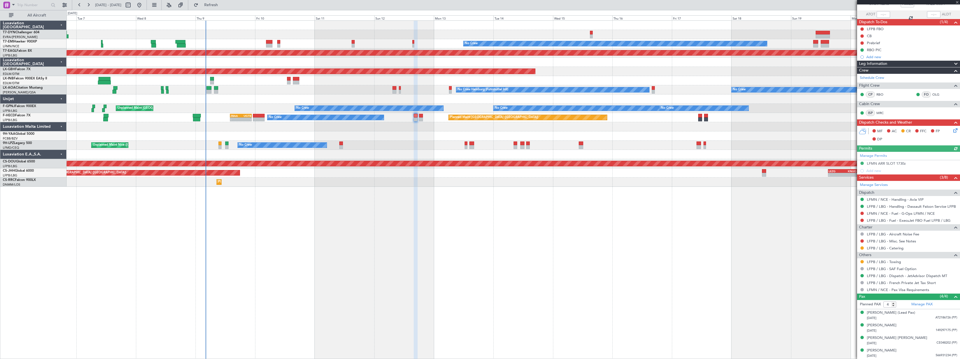
scroll to position [36, 0]
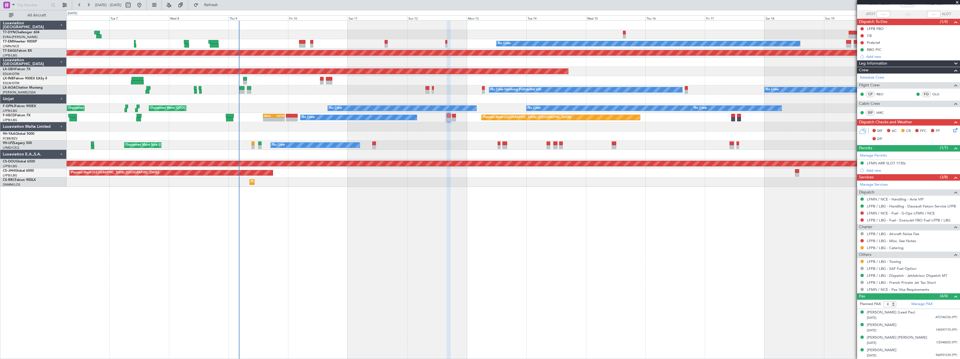
click at [453, 124] on div at bounding box center [513, 126] width 893 height 9
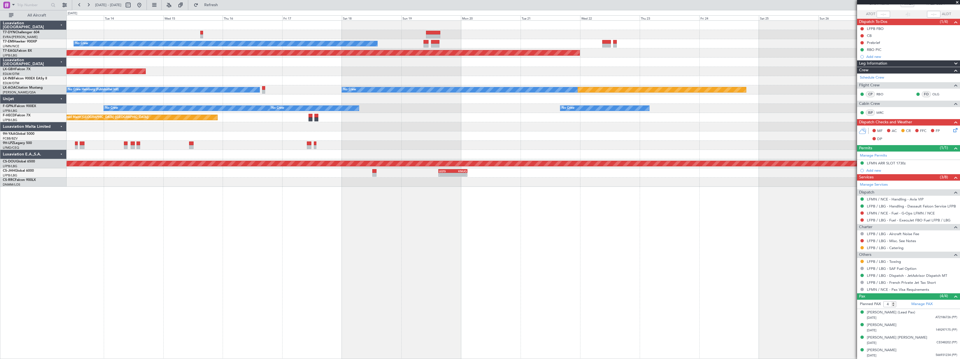
click at [220, 199] on div "No Crew Planned Maint [GEOGRAPHIC_DATA] (Al Maktoum Intl) Planned Maint Nurnber…" at bounding box center [513, 189] width 893 height 339
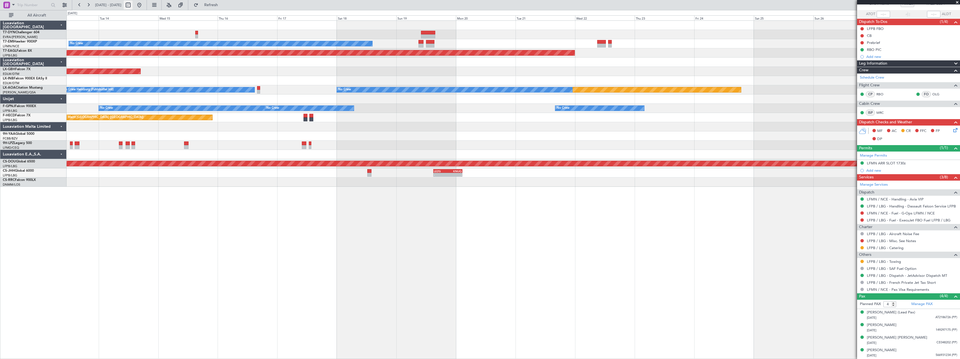
click at [133, 7] on button at bounding box center [128, 5] width 9 height 9
select select "10"
select select "2025"
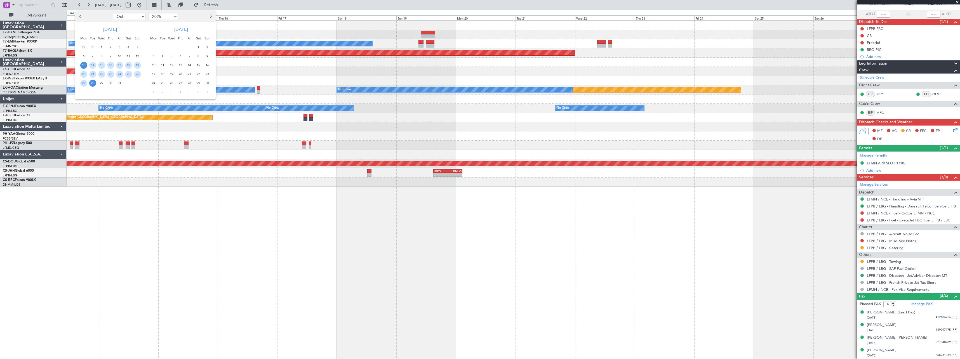
click at [152, 74] on span "17" at bounding box center [153, 74] width 7 height 7
click at [152, 92] on span "1" at bounding box center [153, 92] width 7 height 7
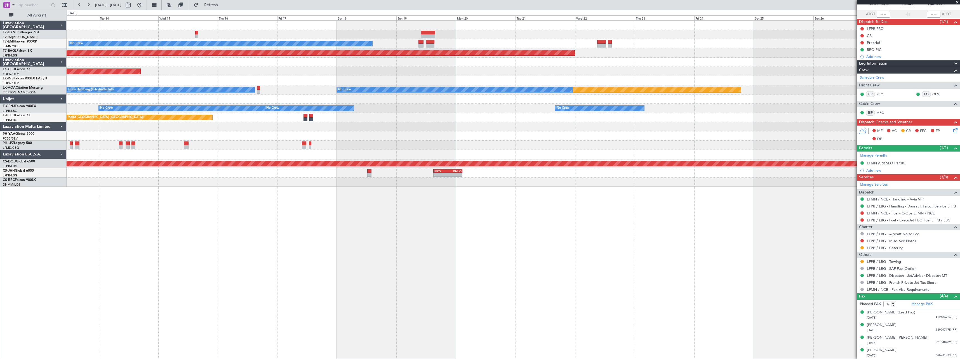
select select "11"
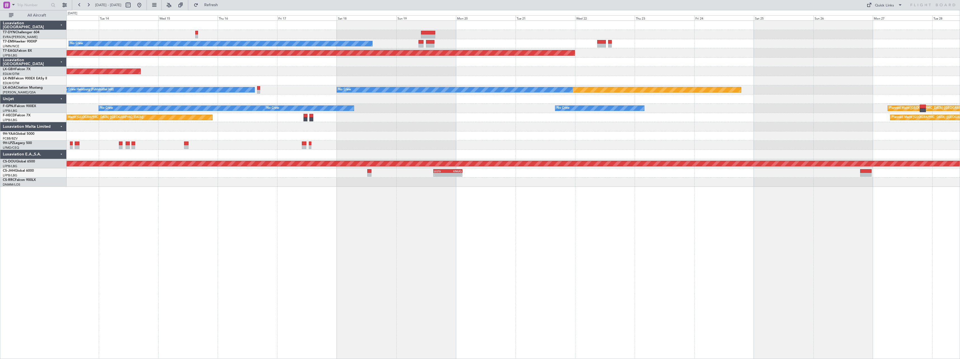
scroll to position [0, 0]
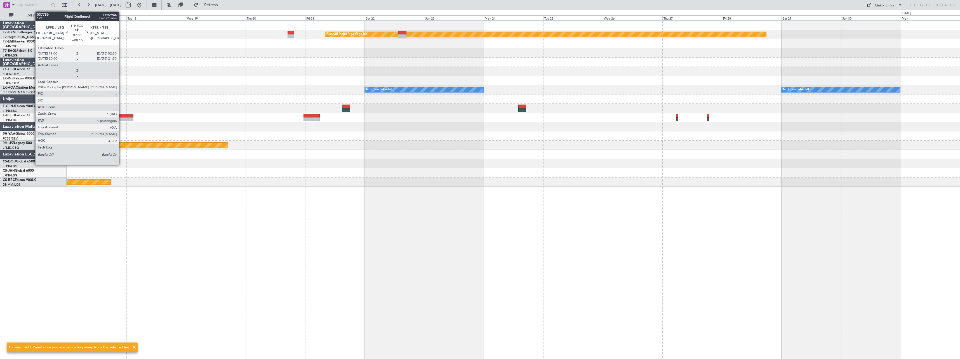
click at [121, 114] on div at bounding box center [124, 116] width 20 height 4
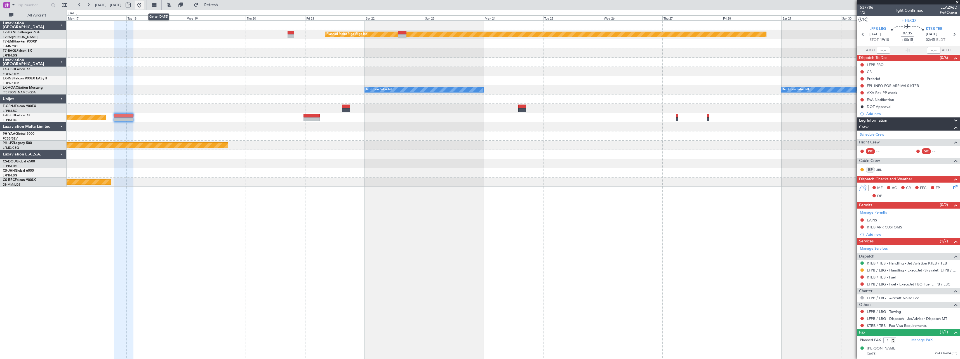
click at [144, 6] on button at bounding box center [139, 5] width 9 height 9
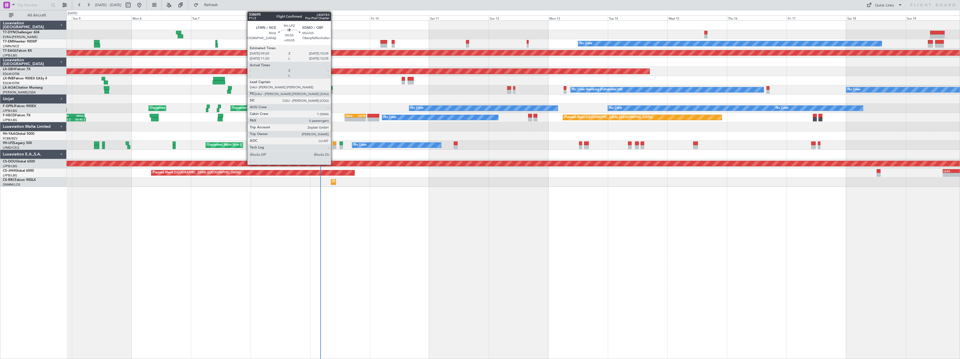
click at [333, 143] on div at bounding box center [334, 144] width 3 height 4
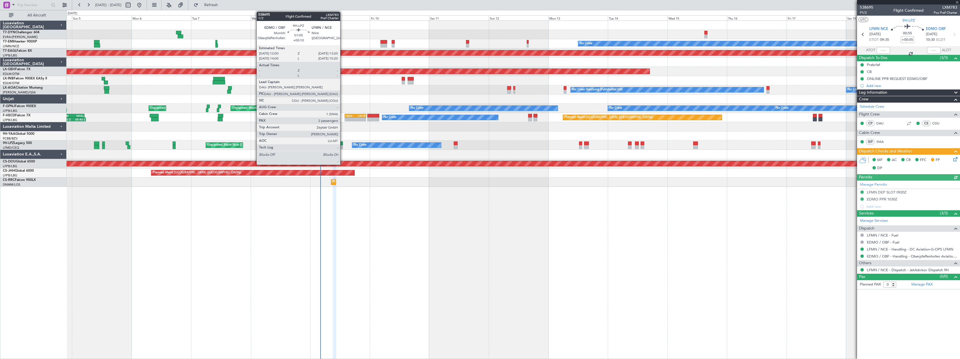
click at [343, 144] on div at bounding box center [340, 144] width 3 height 4
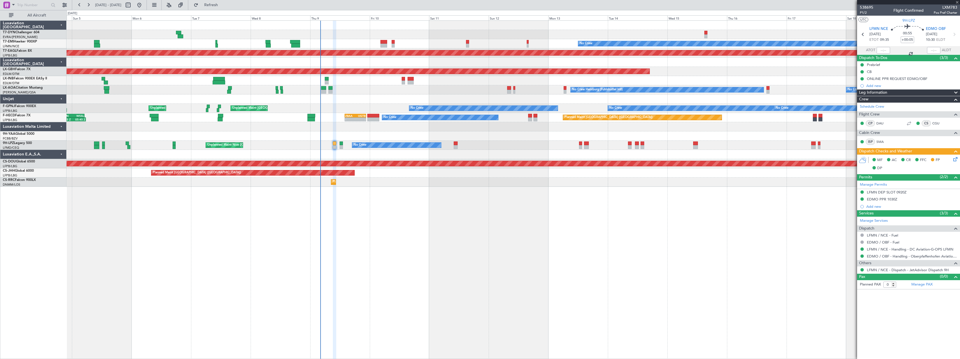
type input "+00:10"
type input "2"
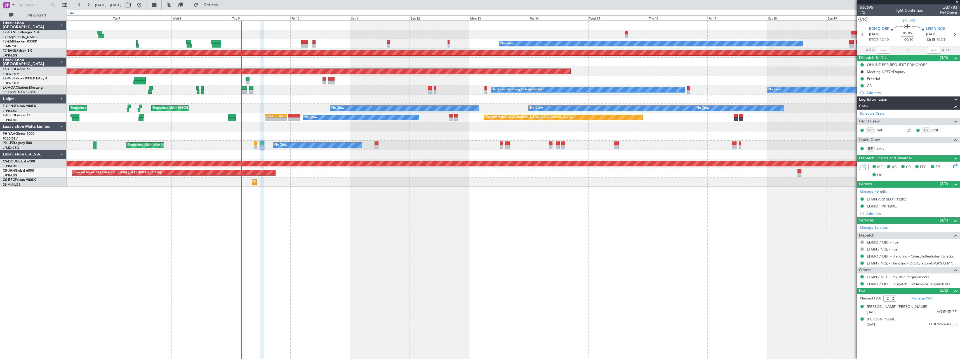
click at [406, 178] on div "Planned Maint Lagos ([PERSON_NAME]) Planned Maint [GEOGRAPHIC_DATA] ([PERSON_NA…" at bounding box center [513, 182] width 893 height 9
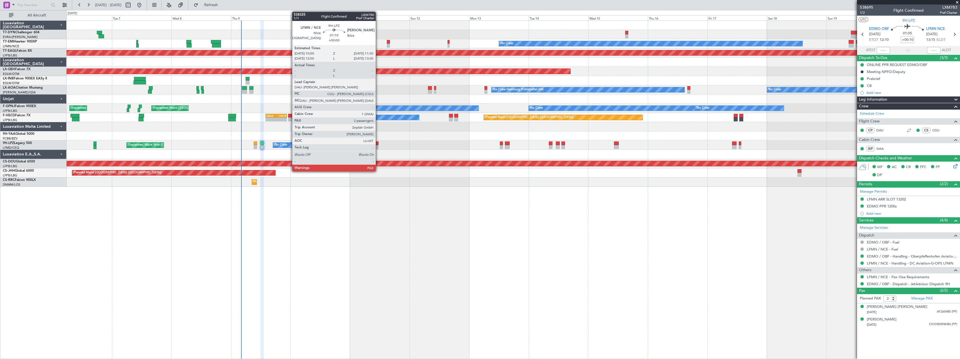
click at [378, 143] on div at bounding box center [376, 144] width 4 height 4
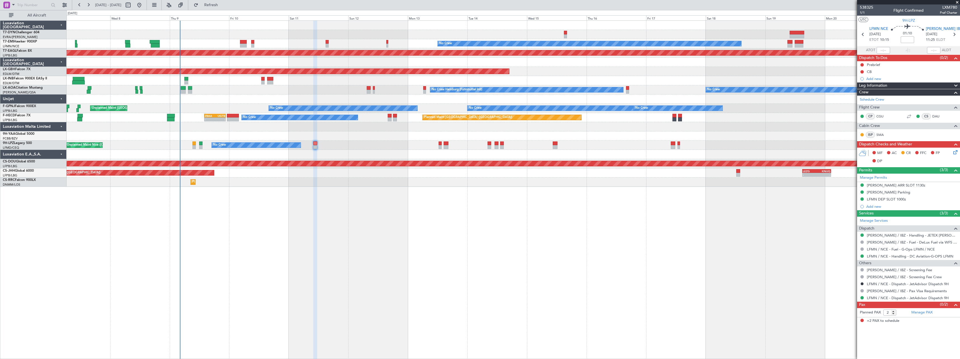
click at [472, 196] on div "No Crew Planned Maint [GEOGRAPHIC_DATA] (Al Maktoum Intl) Planned Maint Nurnber…" at bounding box center [513, 189] width 893 height 339
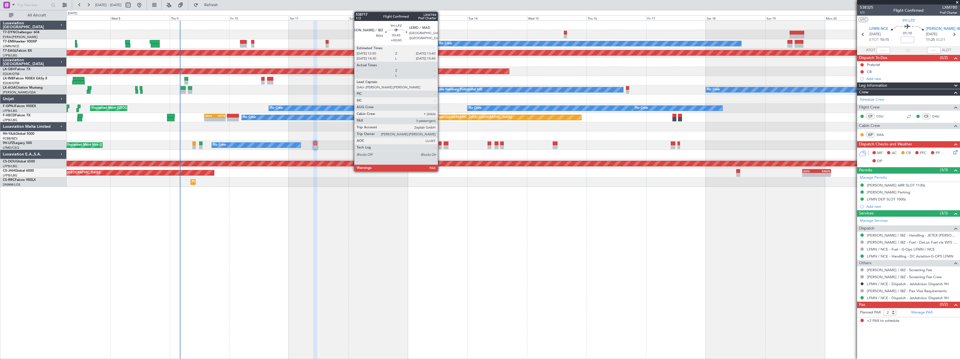
click at [440, 145] on div at bounding box center [439, 144] width 3 height 4
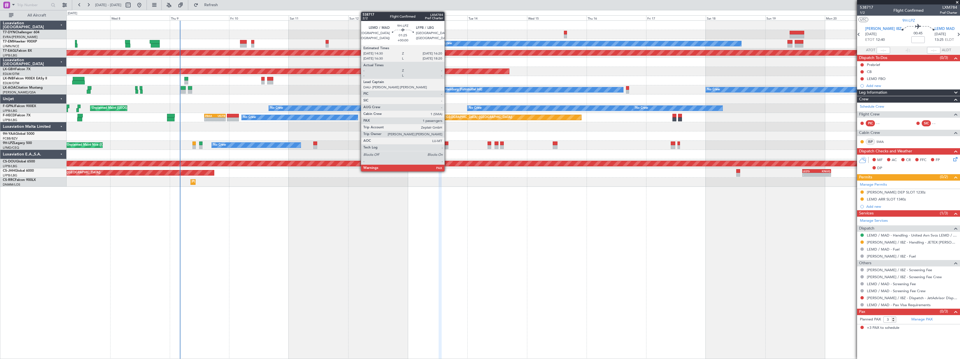
click at [447, 143] on div at bounding box center [446, 144] width 5 height 4
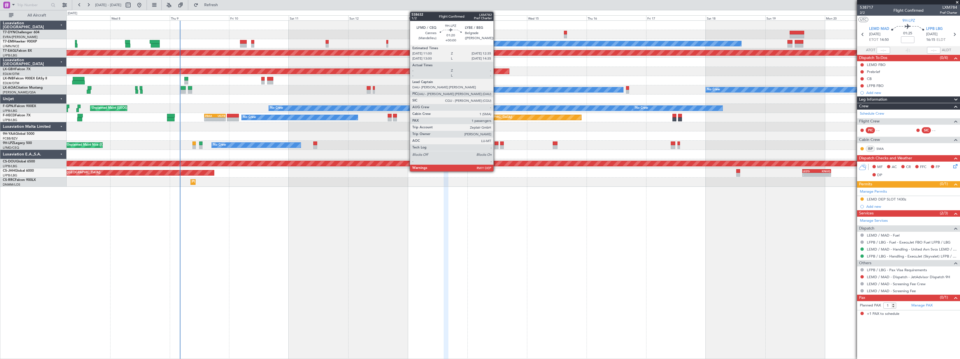
click at [496, 145] on div at bounding box center [496, 144] width 4 height 4
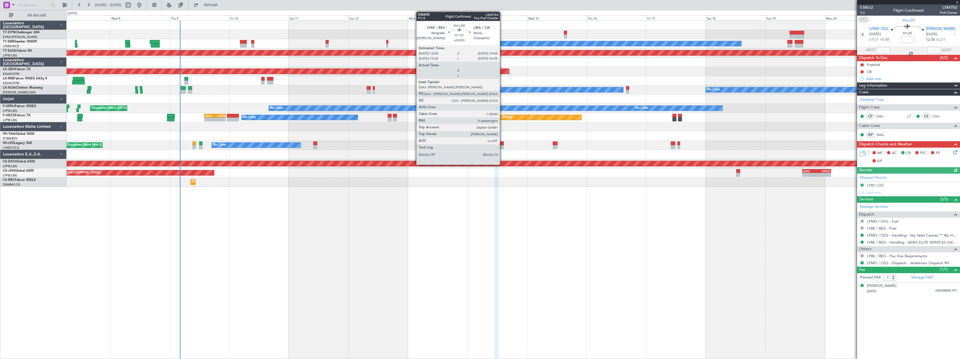
click at [502, 144] on div at bounding box center [502, 144] width 4 height 4
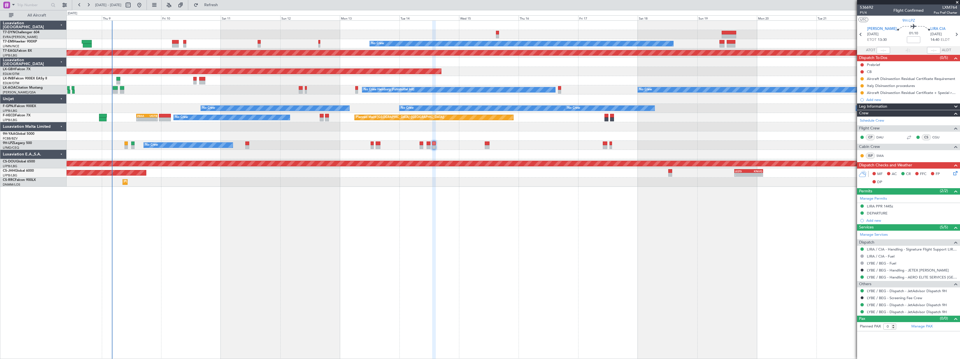
click at [548, 192] on div "No Crew Planned Maint [GEOGRAPHIC_DATA] (Al Maktoum Intl) Planned Maint Nurnber…" at bounding box center [513, 189] width 893 height 339
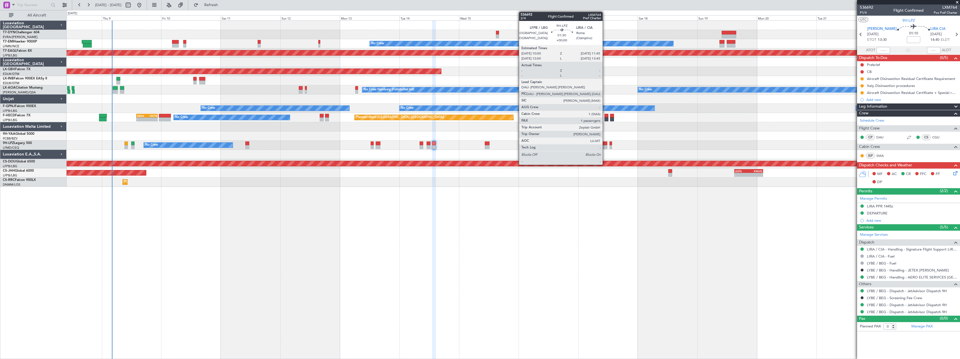
click at [605, 145] on div at bounding box center [605, 144] width 4 height 4
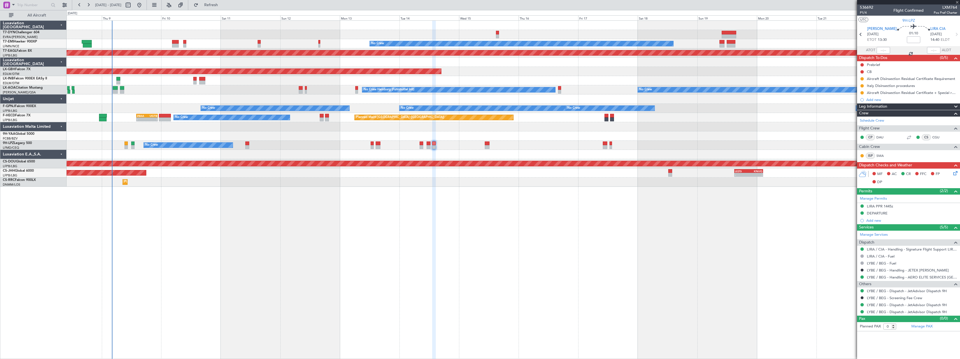
type input "1"
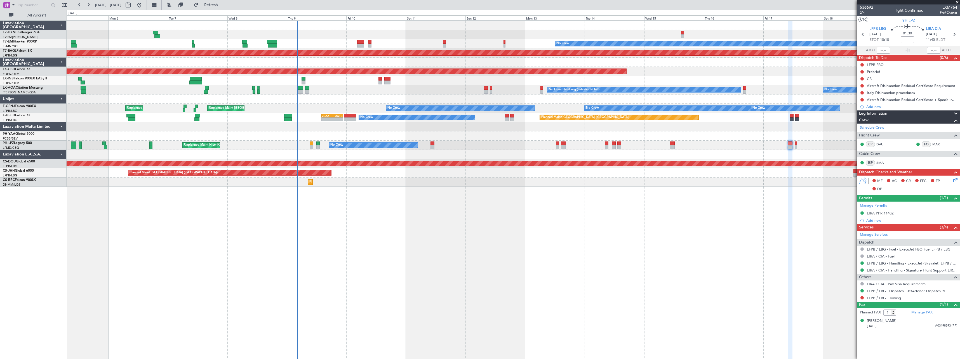
click at [452, 195] on div "No Crew Planned Maint [GEOGRAPHIC_DATA] (Al Maktoum Intl) Planned Maint Nurnber…" at bounding box center [513, 189] width 893 height 339
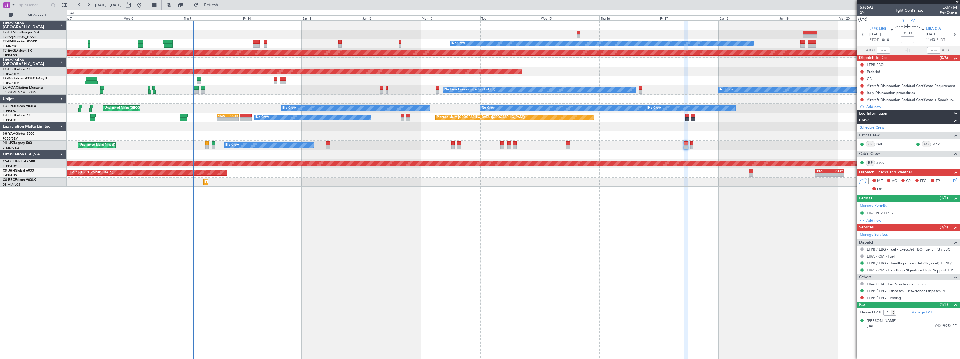
click at [373, 201] on div "No Crew Planned Maint [GEOGRAPHIC_DATA] (Al Maktoum Intl) Planned Maint Nurnber…" at bounding box center [513, 189] width 893 height 339
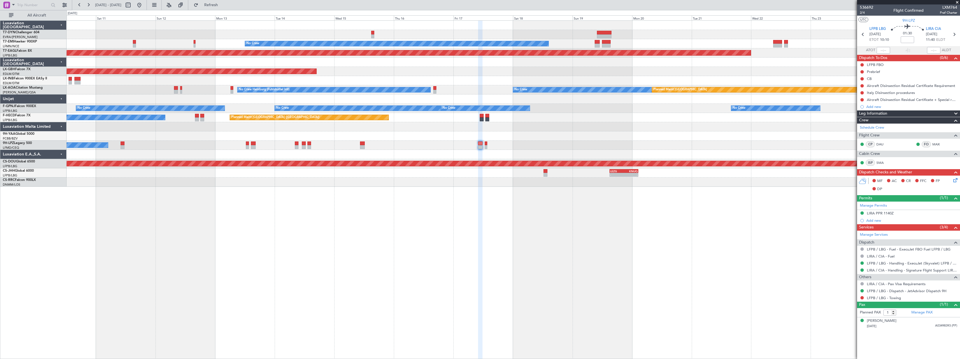
click at [371, 203] on div "No Crew Planned Maint [GEOGRAPHIC_DATA] (Al Maktoum Intl) Planned Maint Nurnber…" at bounding box center [513, 189] width 893 height 339
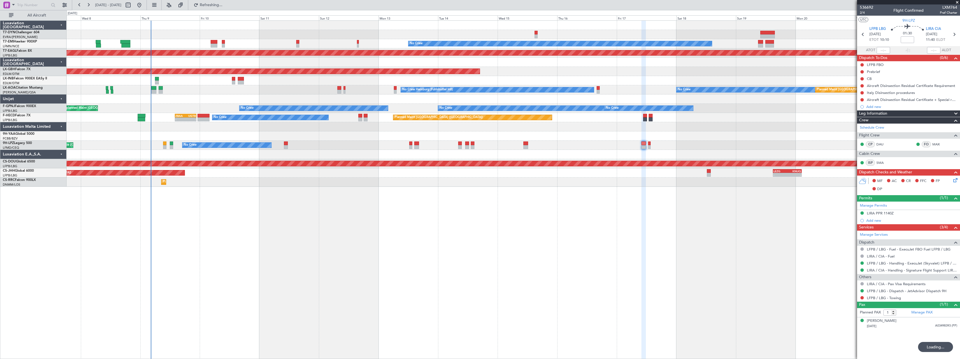
click at [479, 190] on div "No Crew Planned Maint [GEOGRAPHIC_DATA] (Al Maktoum Intl) Planned Maint Nurnber…" at bounding box center [513, 189] width 893 height 339
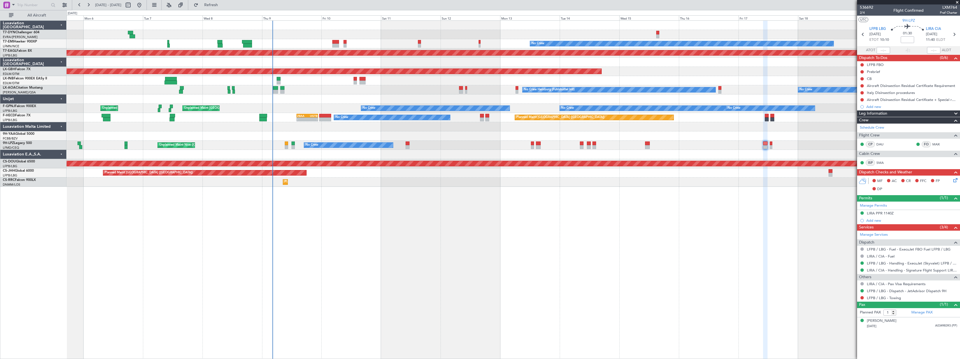
click at [426, 194] on div "No Crew Planned Maint [GEOGRAPHIC_DATA] (Al Maktoum Intl) Planned Maint Nurnber…" at bounding box center [513, 189] width 893 height 339
